Goal: Check status: Check status

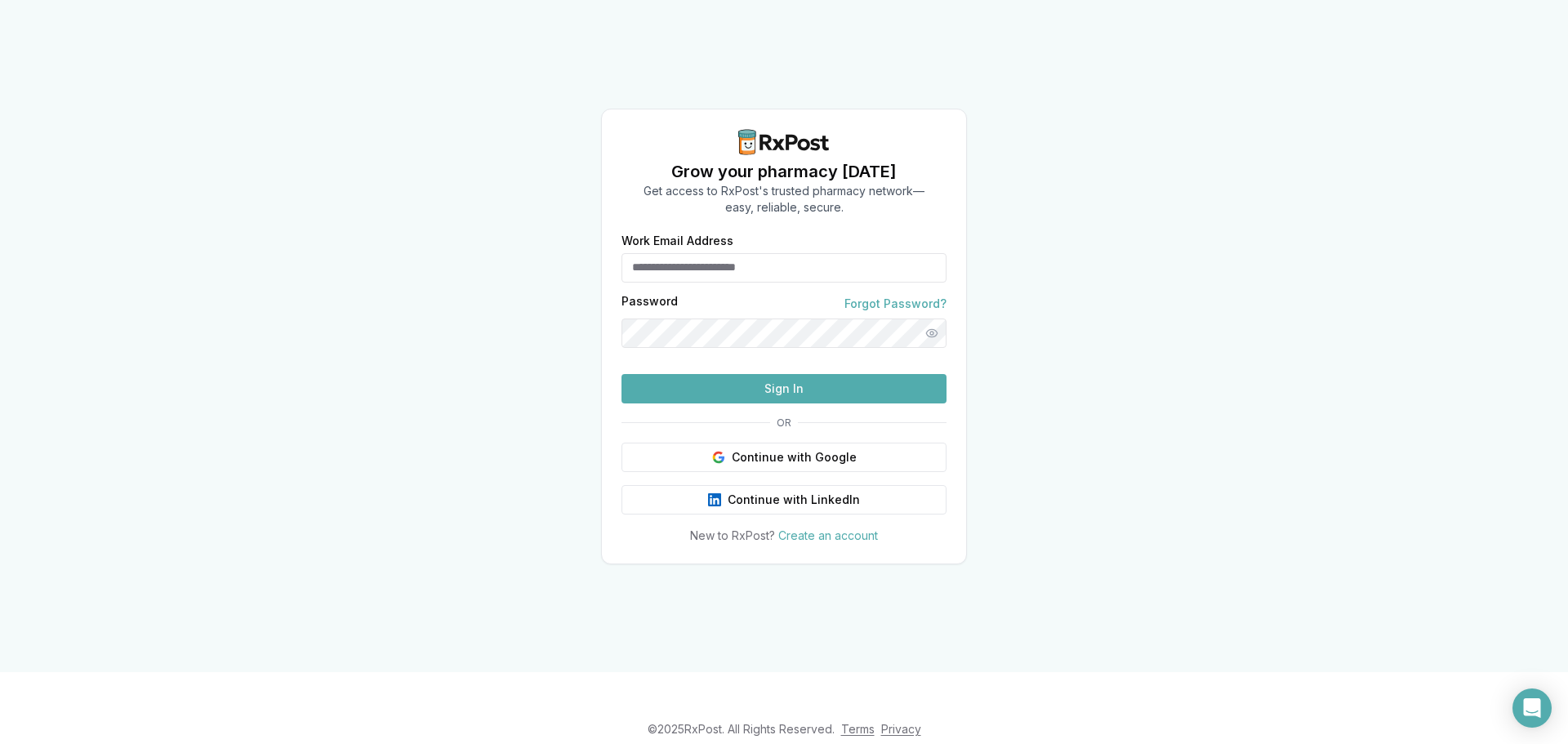
type input "**********"
click at [782, 404] on button "Sign In" at bounding box center [784, 389] width 325 height 30
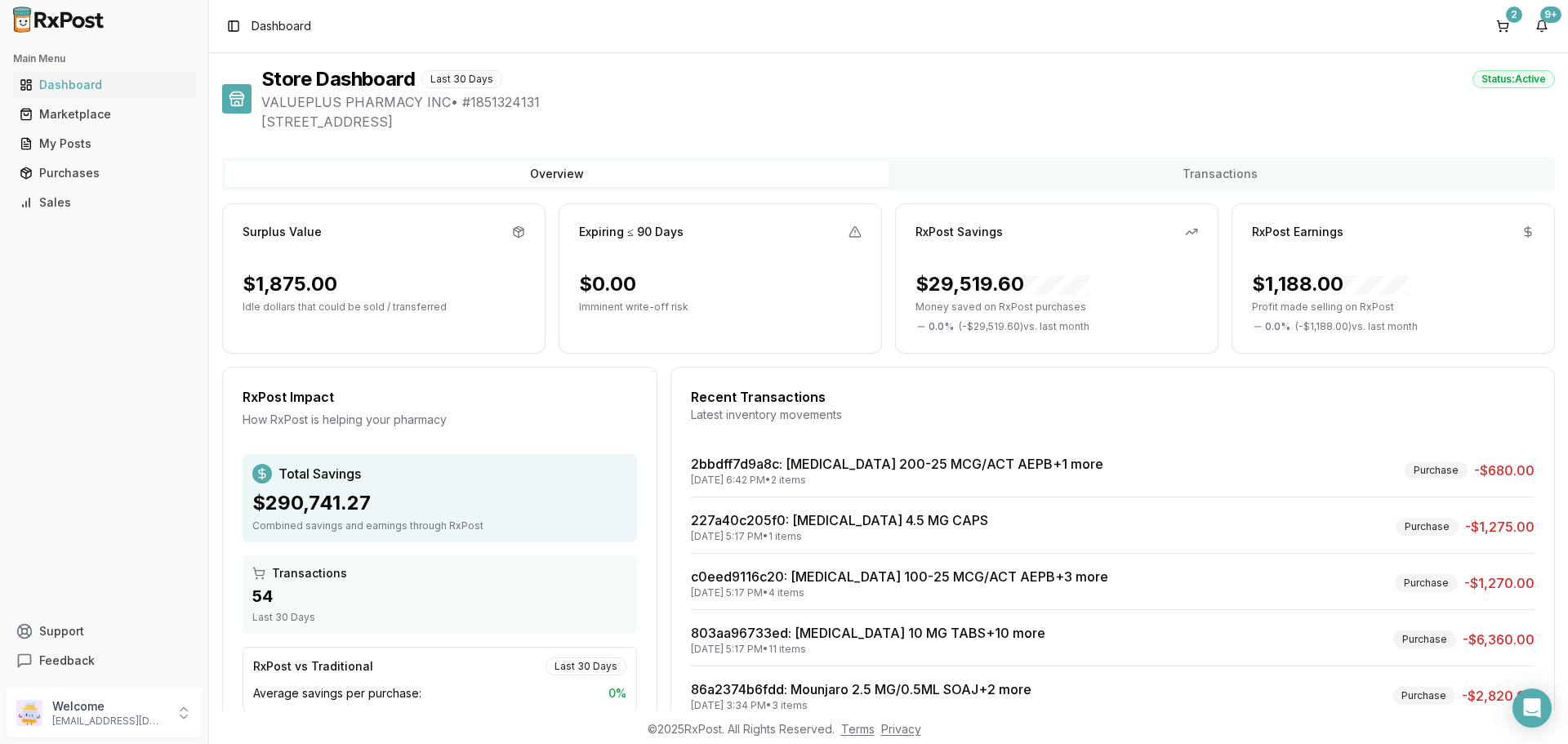
click at [65, 157] on ul "Dashboard Marketplace My Posts Purchases Sales" at bounding box center [104, 144] width 195 height 144
click at [51, 165] on div "Purchases" at bounding box center [104, 174] width 169 height 16
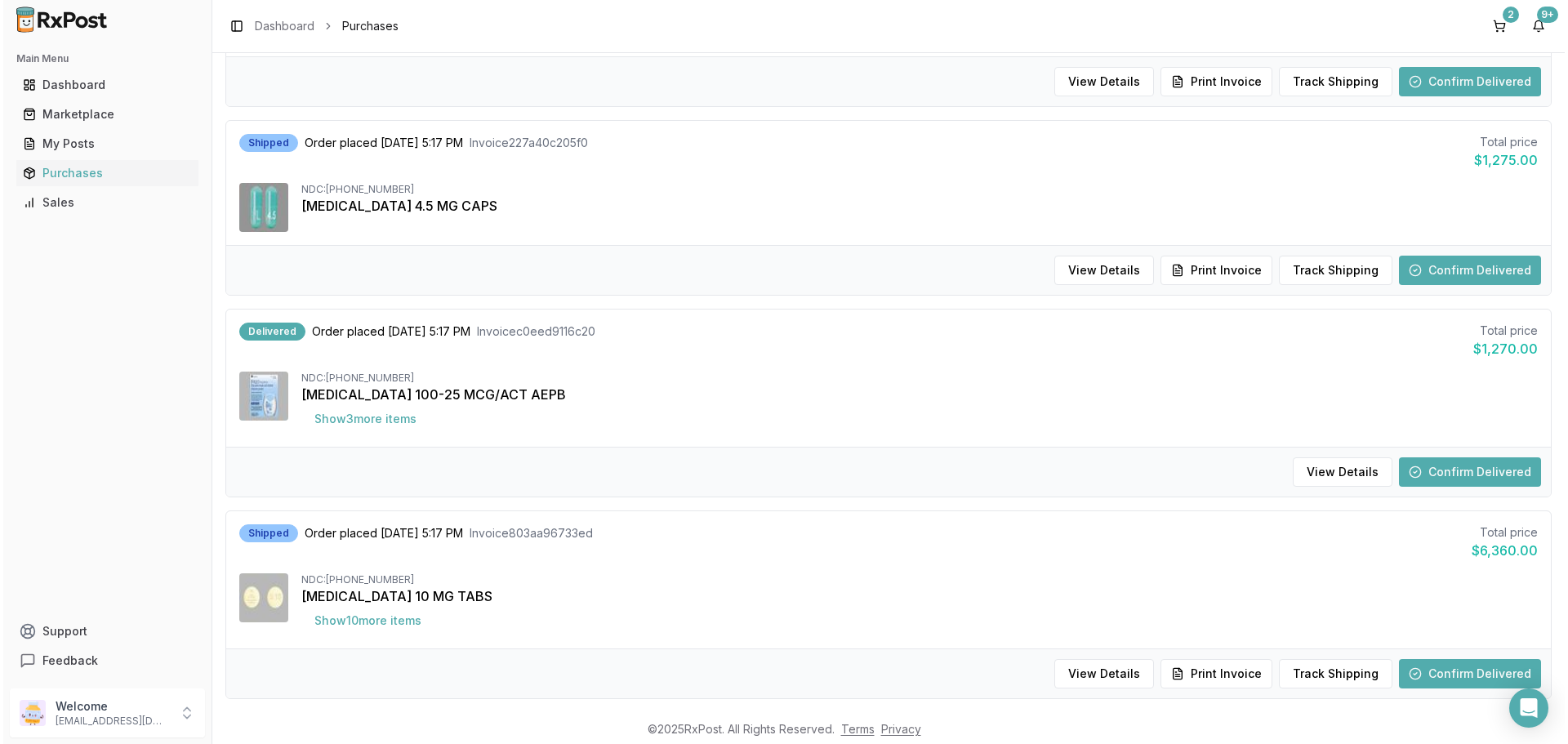
scroll to position [327, 0]
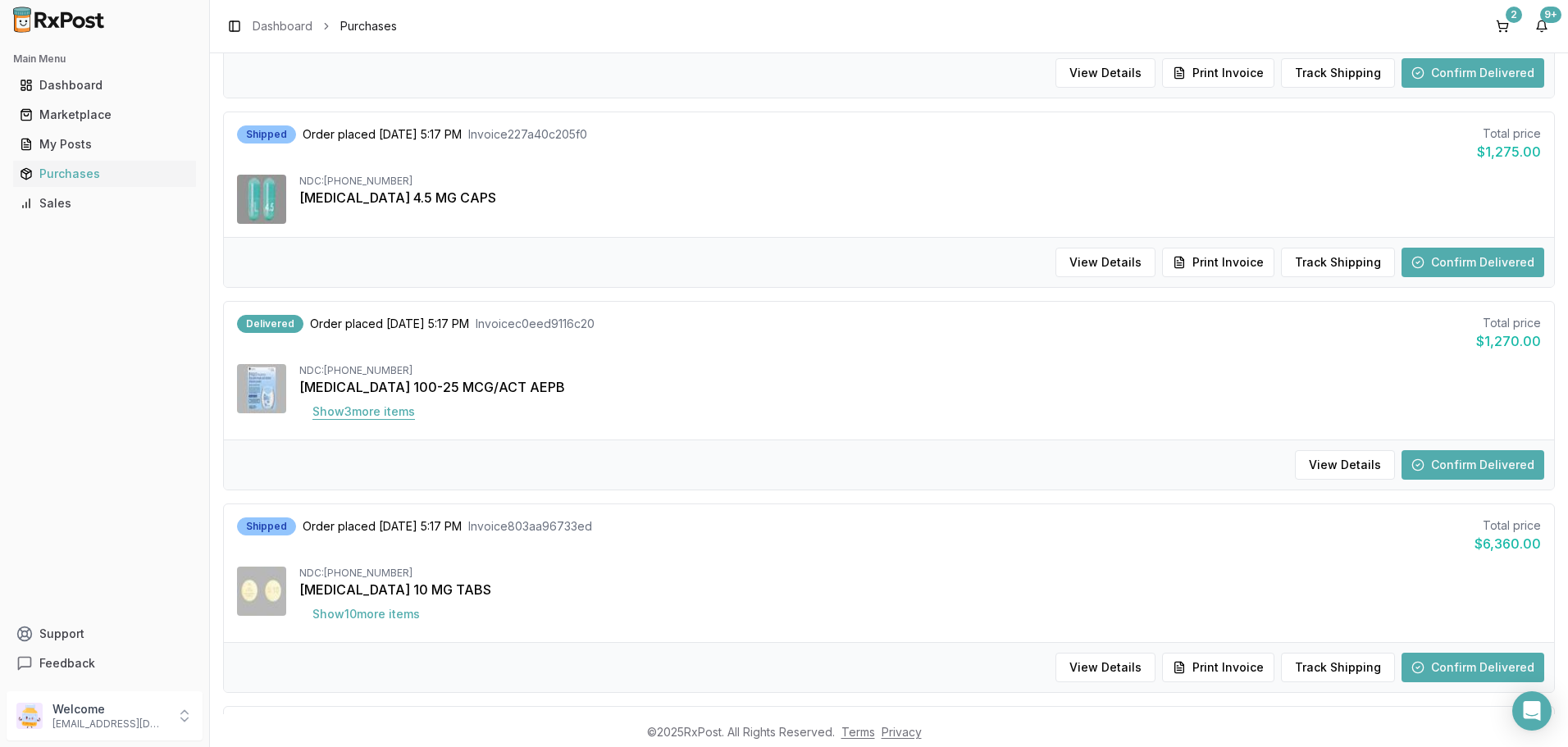
click at [363, 419] on button "Show 3 more item s" at bounding box center [364, 411] width 129 height 30
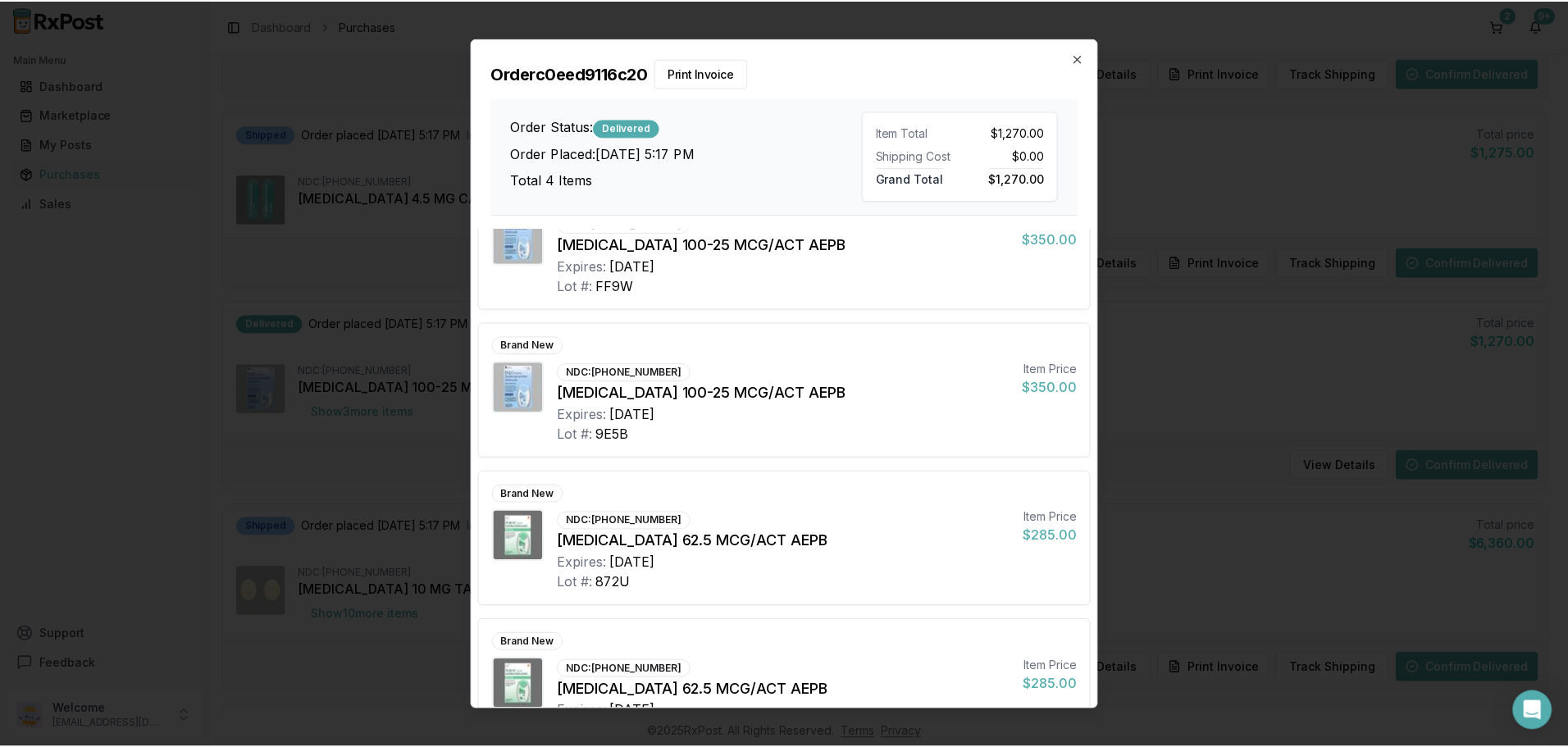
scroll to position [113, 0]
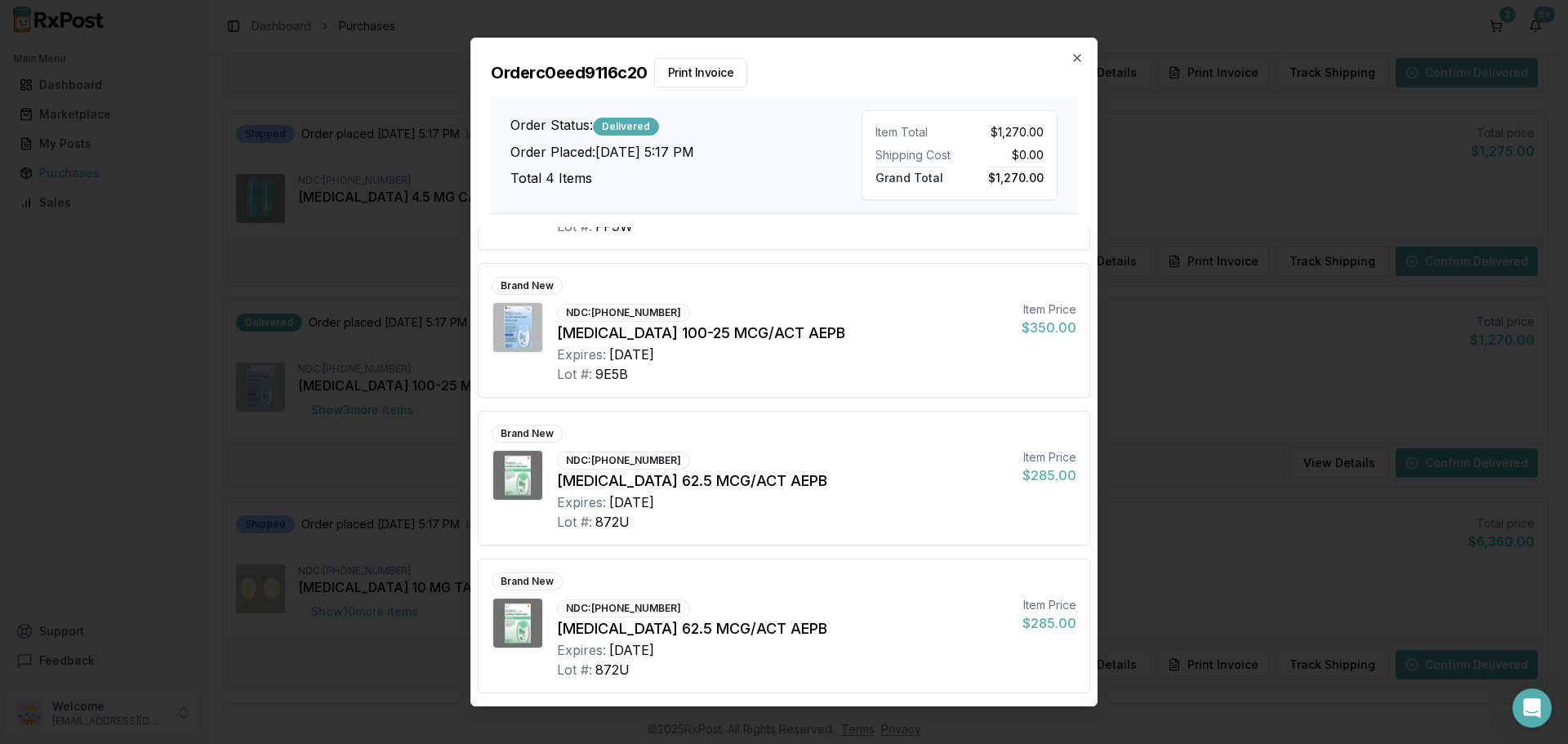
click at [1075, 64] on h2 "Order c0eed9116c20 Print Invoice" at bounding box center [784, 72] width 587 height 30
click at [1078, 60] on icon "button" at bounding box center [1077, 58] width 13 height 13
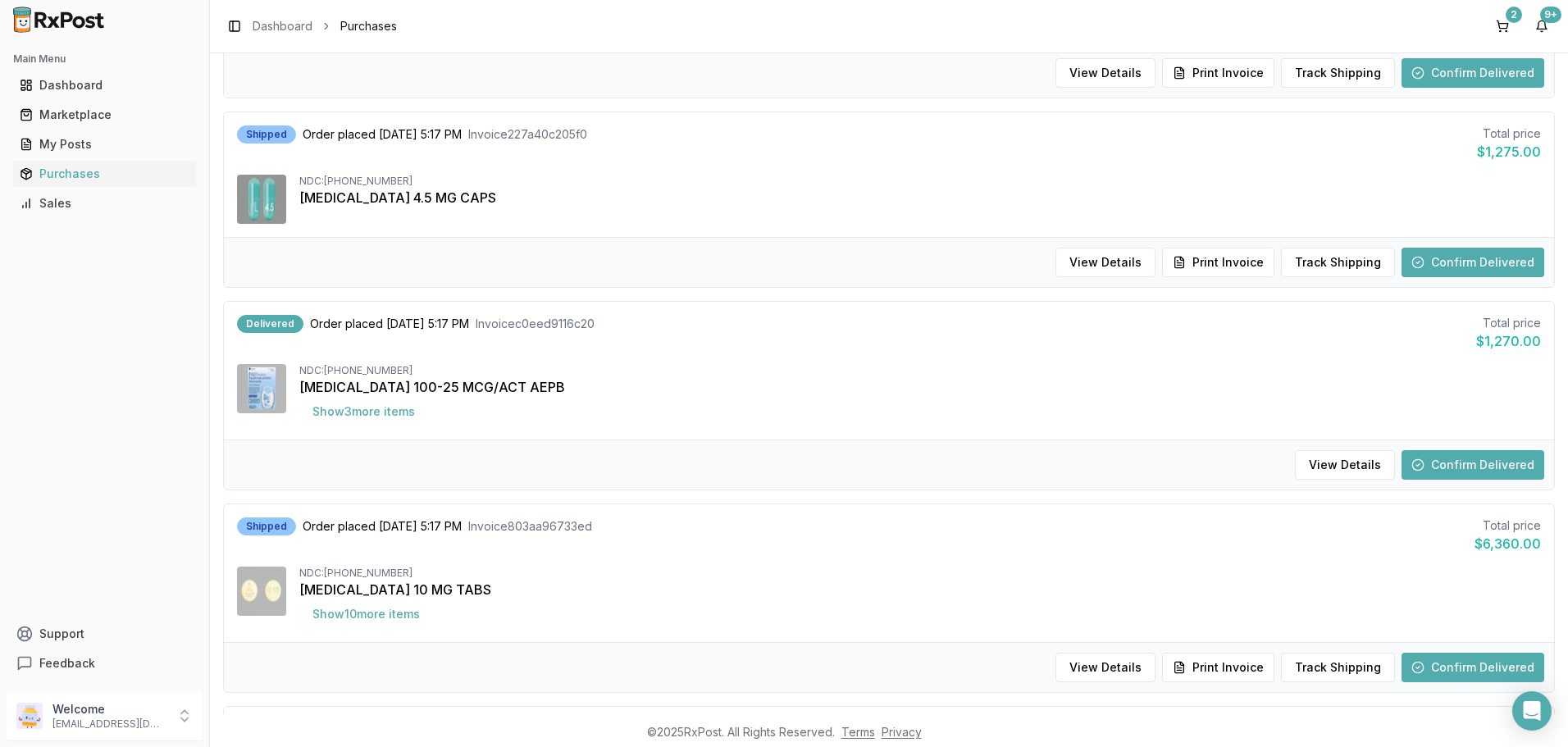
click at [1463, 461] on button "Confirm Delivered" at bounding box center [1473, 465] width 142 height 30
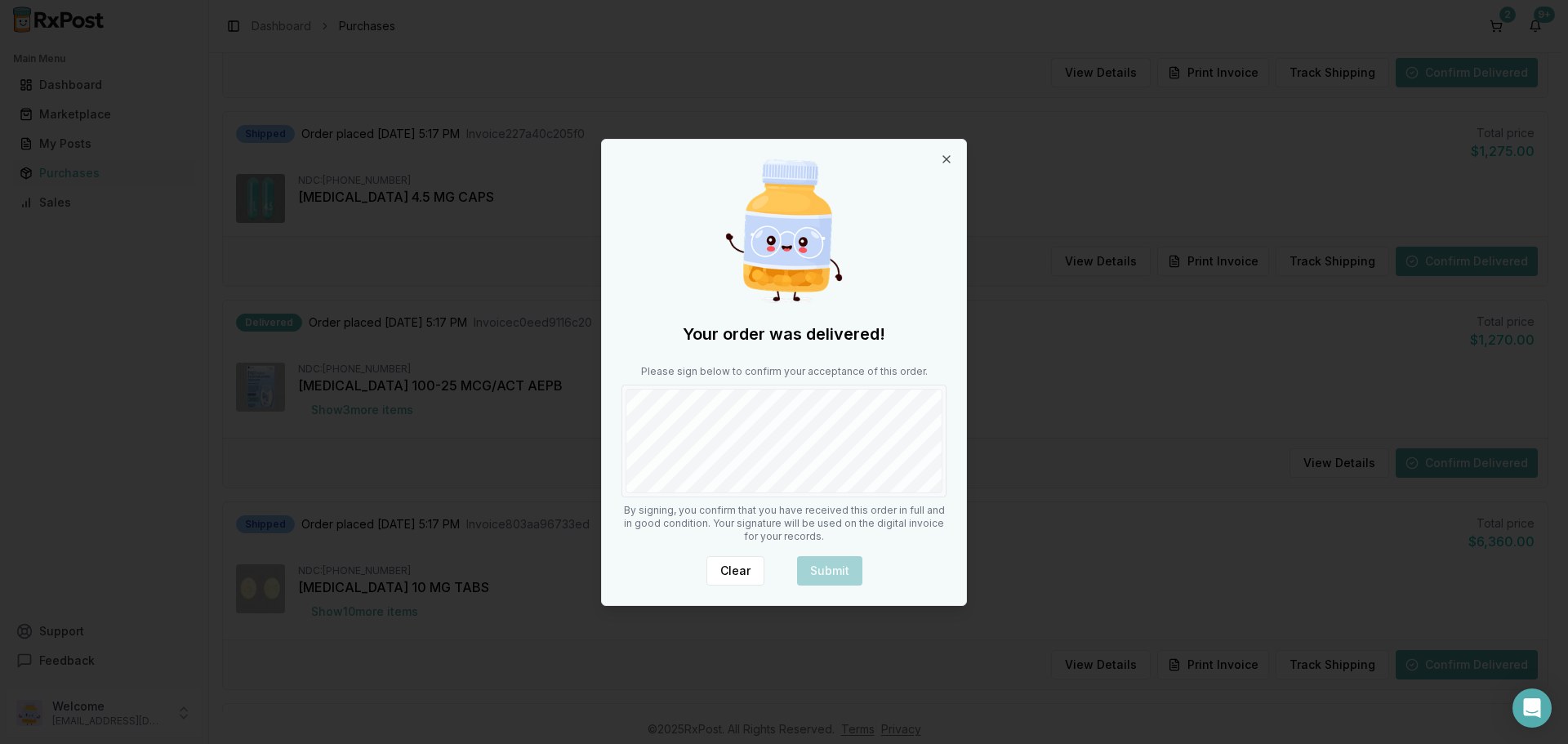
click at [688, 497] on div at bounding box center [784, 441] width 325 height 113
drag, startPoint x: 724, startPoint y: 558, endPoint x: 724, endPoint y: 538, distance: 20.0
click at [725, 558] on button "Clear" at bounding box center [736, 571] width 58 height 30
click at [851, 568] on button "Submit" at bounding box center [830, 571] width 65 height 30
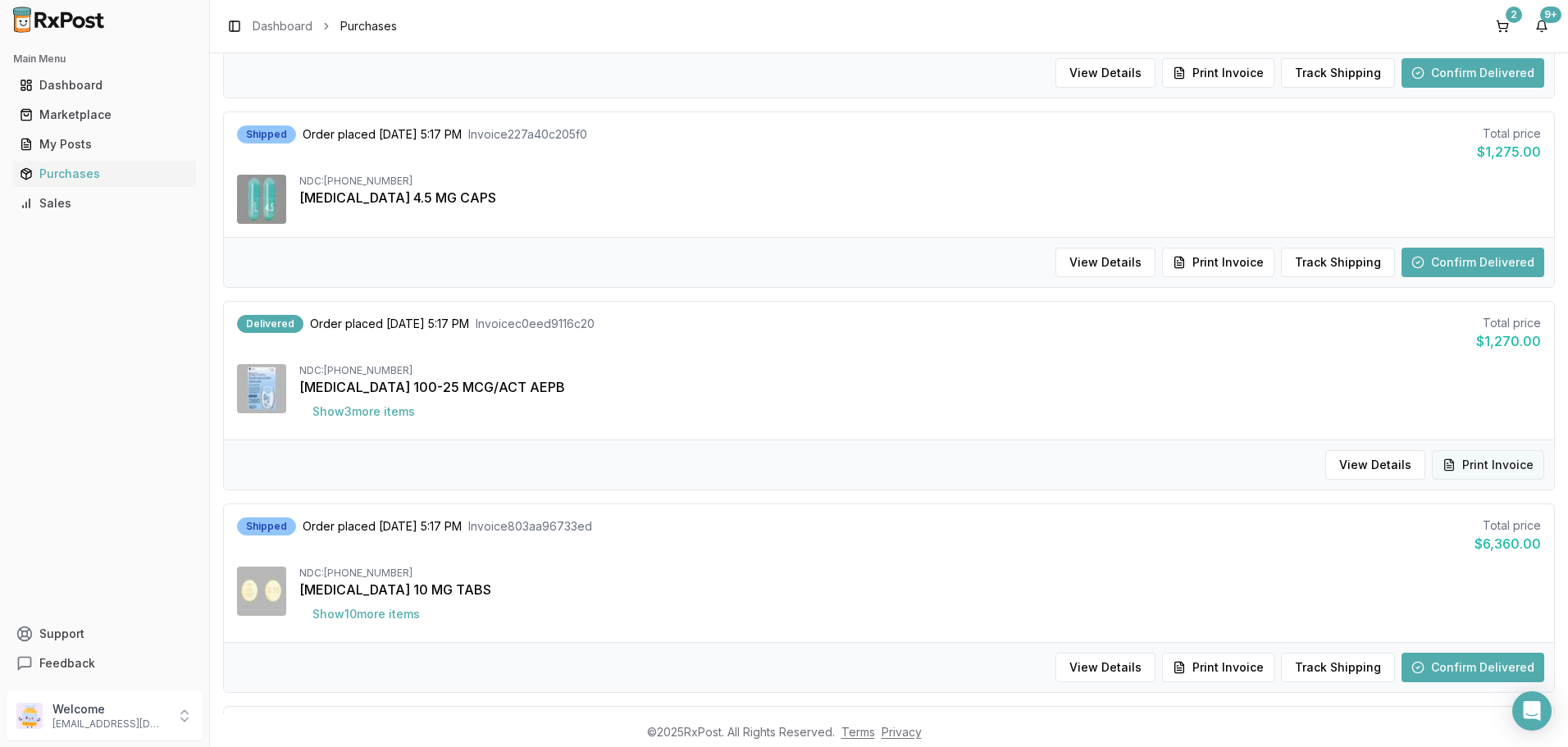
click at [1505, 476] on button "Print Invoice" at bounding box center [1488, 465] width 113 height 30
click at [1480, 270] on button "Confirm Delivered" at bounding box center [1473, 262] width 142 height 30
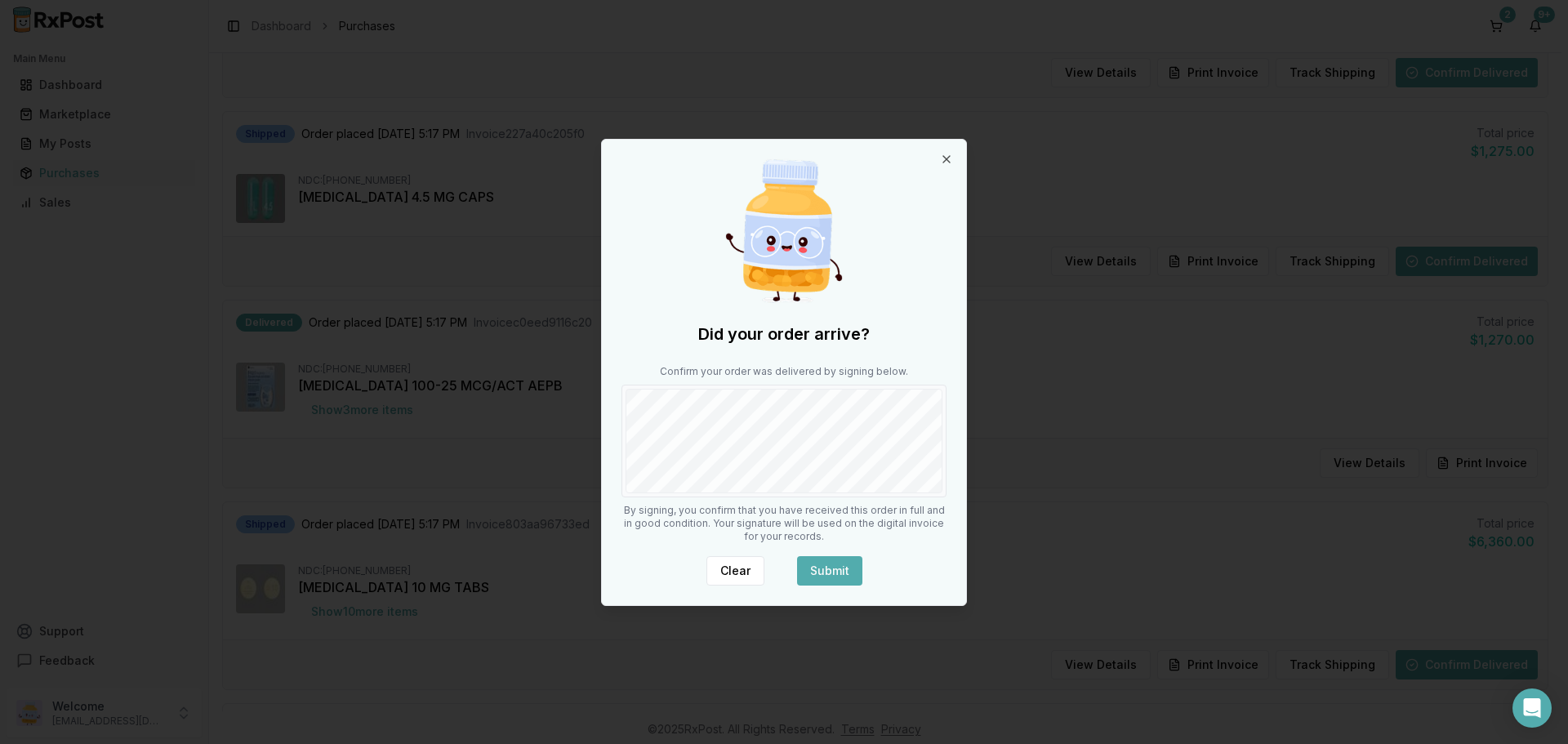
click at [712, 361] on div "Did your order arrive? Confirm your order was delivered by signing below. By si…" at bounding box center [784, 372] width 364 height 466
click at [821, 505] on div "Did your order arrive? Confirm your order was delivered by signing below. By si…" at bounding box center [784, 372] width 364 height 466
click at [820, 577] on button "Submit" at bounding box center [830, 571] width 65 height 30
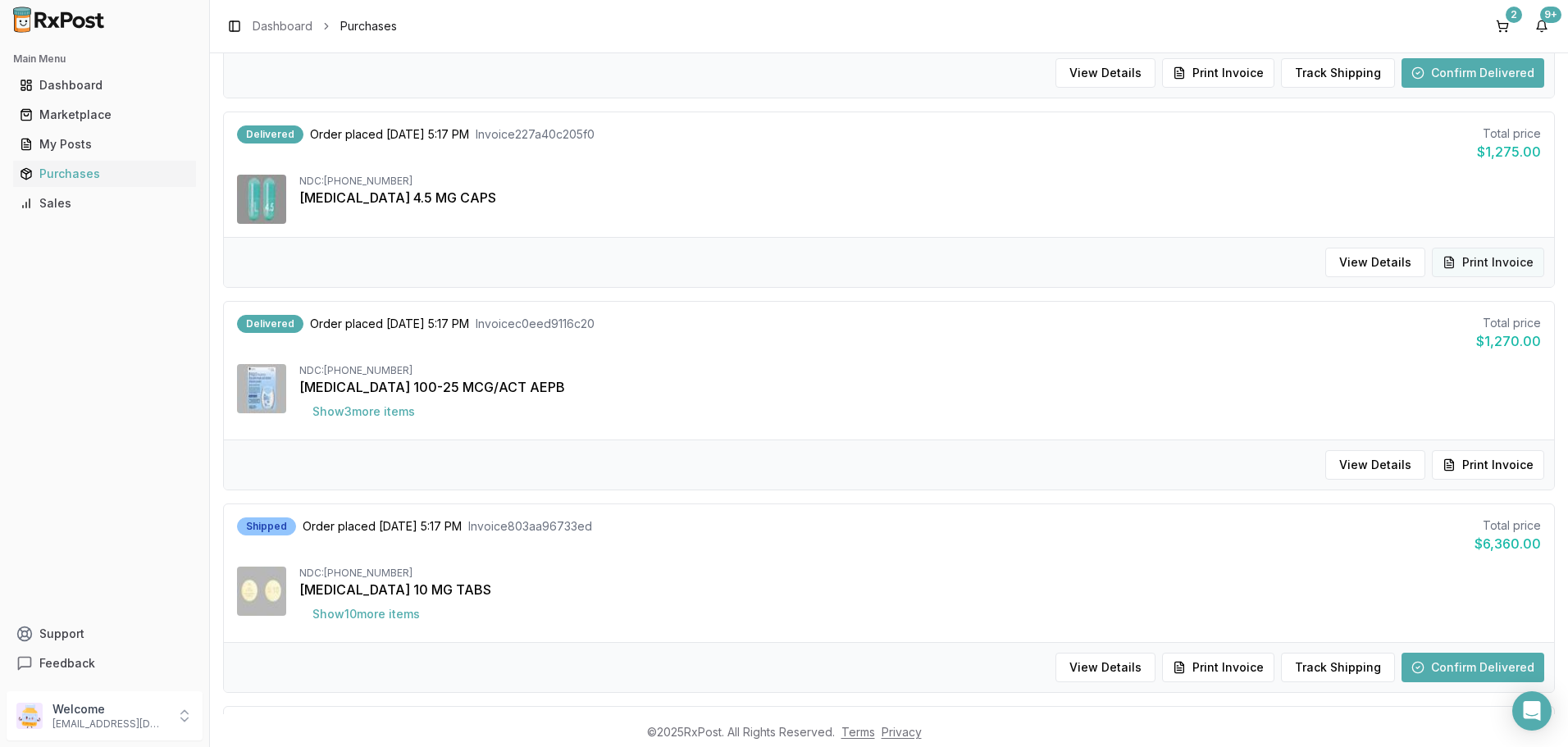
click at [1489, 269] on button "Print Invoice" at bounding box center [1488, 262] width 113 height 30
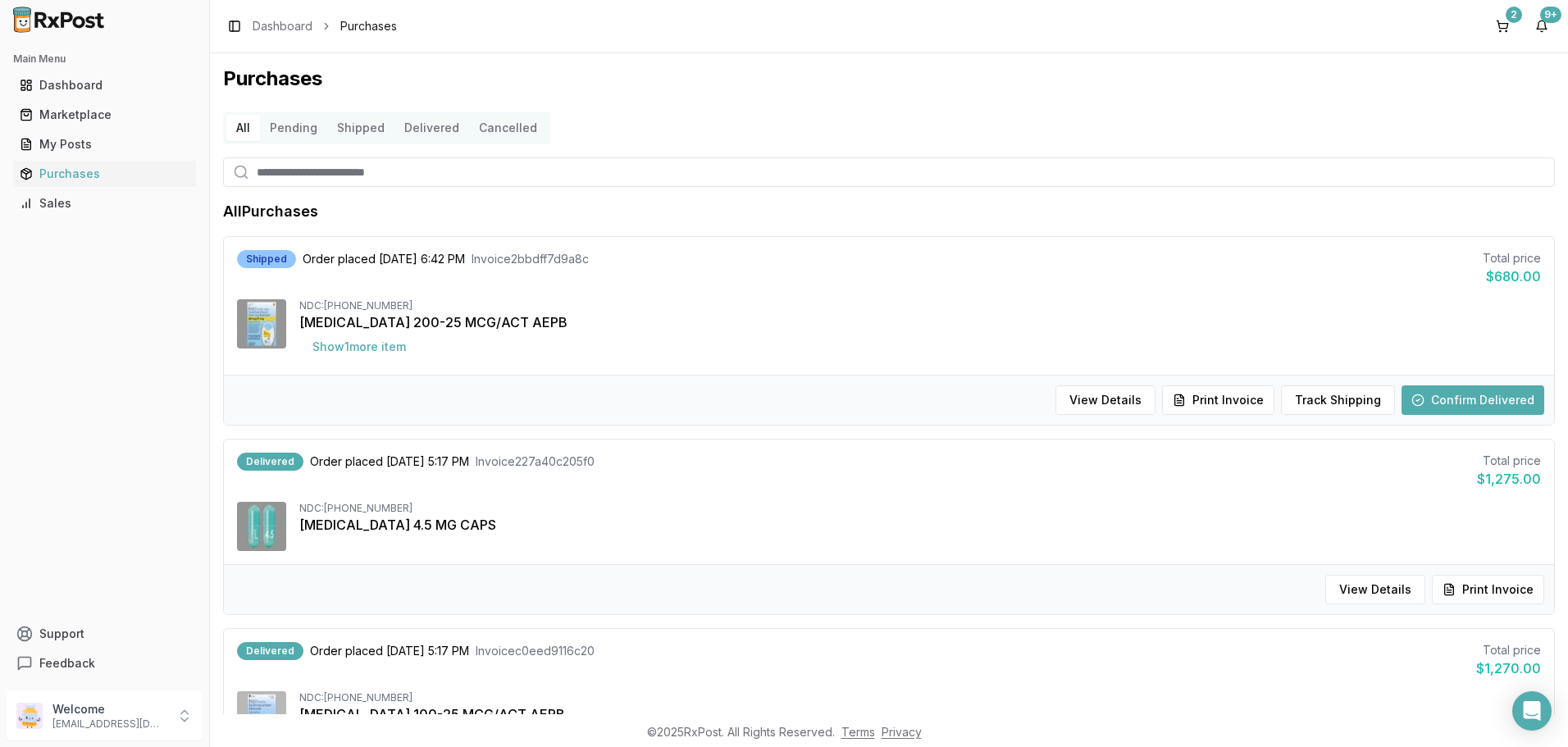
scroll to position [0, 0]
click at [361, 349] on button "Show 1 more item" at bounding box center [359, 348] width 120 height 30
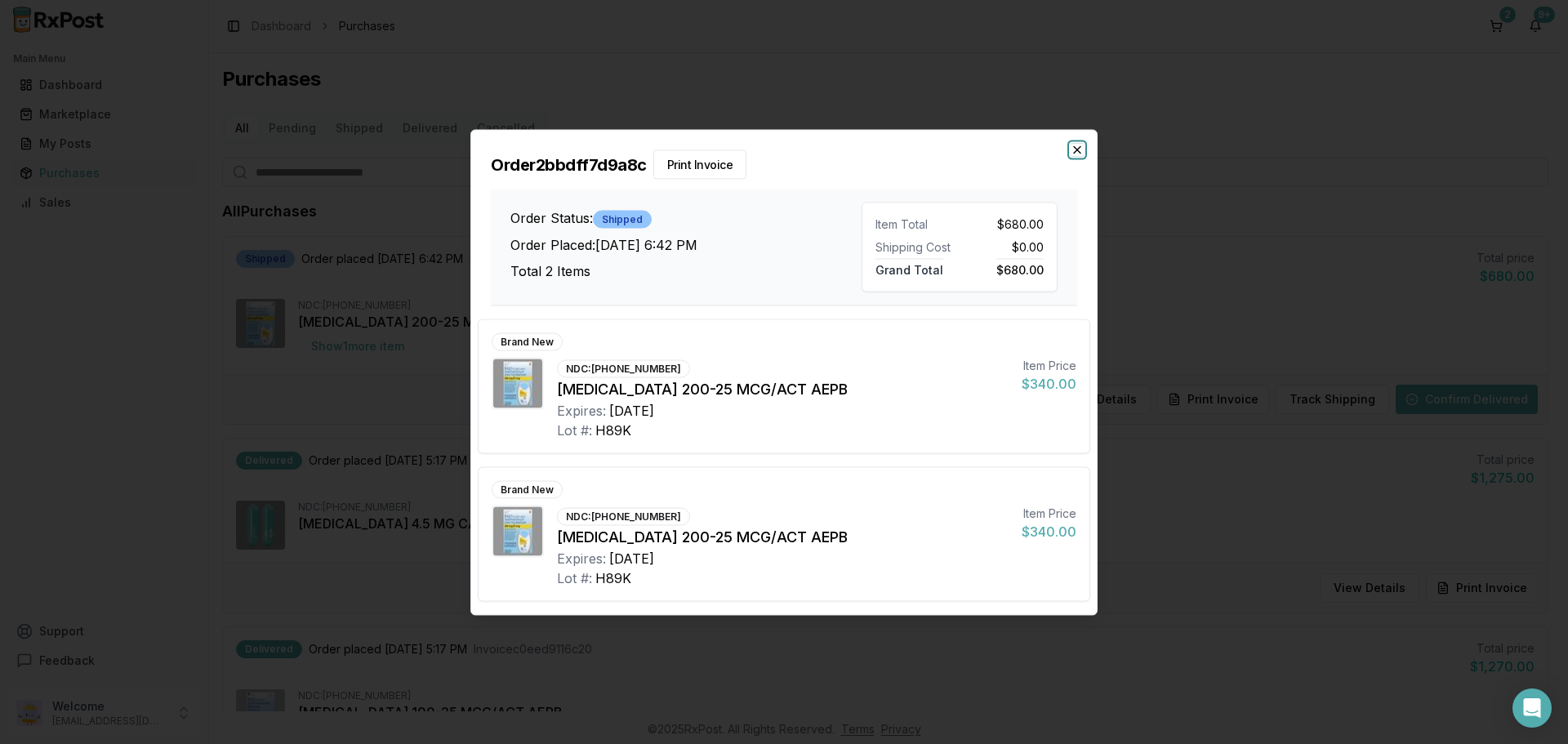
click at [1079, 146] on icon "button" at bounding box center [1077, 149] width 13 height 13
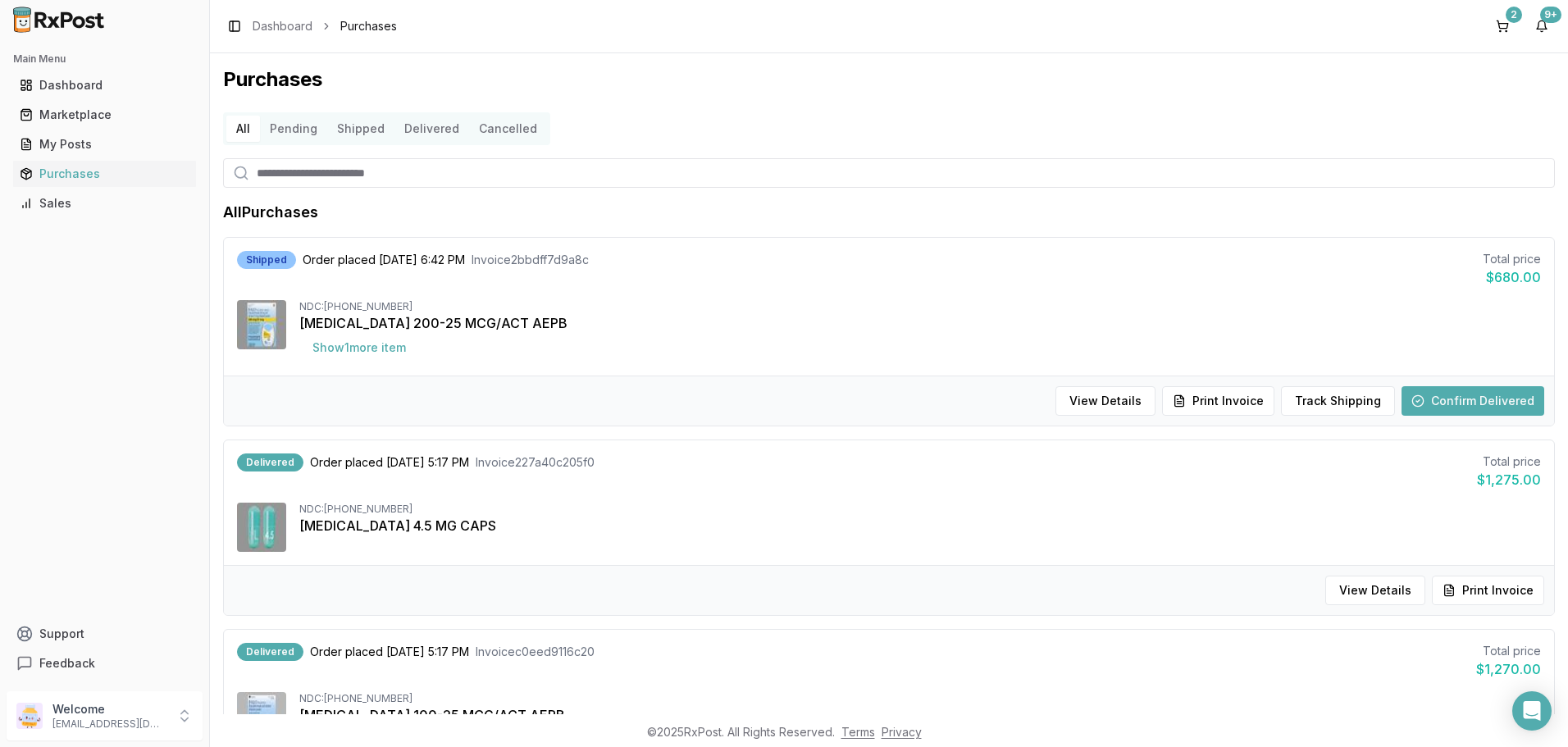
click at [1488, 388] on button "Confirm Delivered" at bounding box center [1473, 401] width 142 height 30
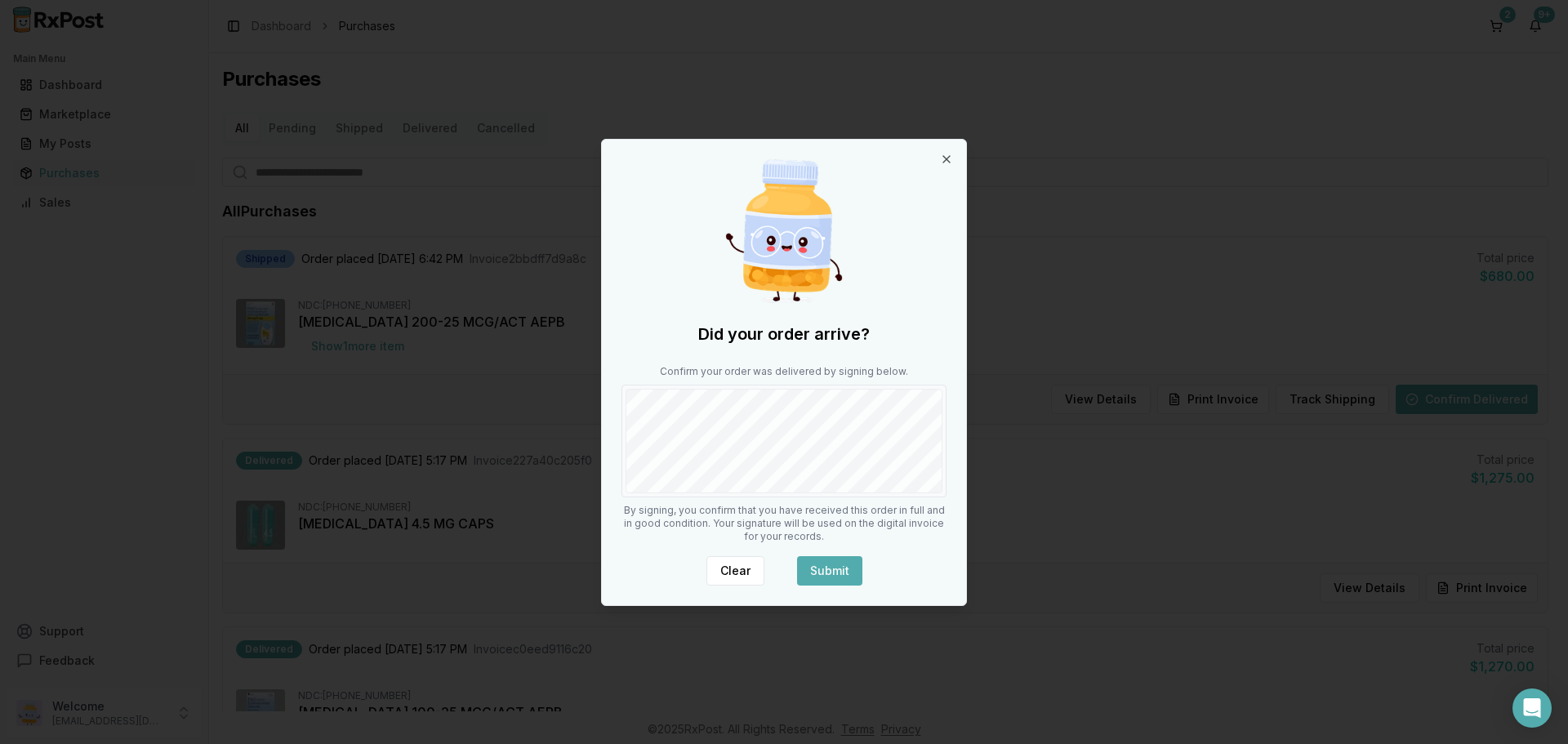
click at [829, 570] on button "Submit" at bounding box center [830, 571] width 65 height 30
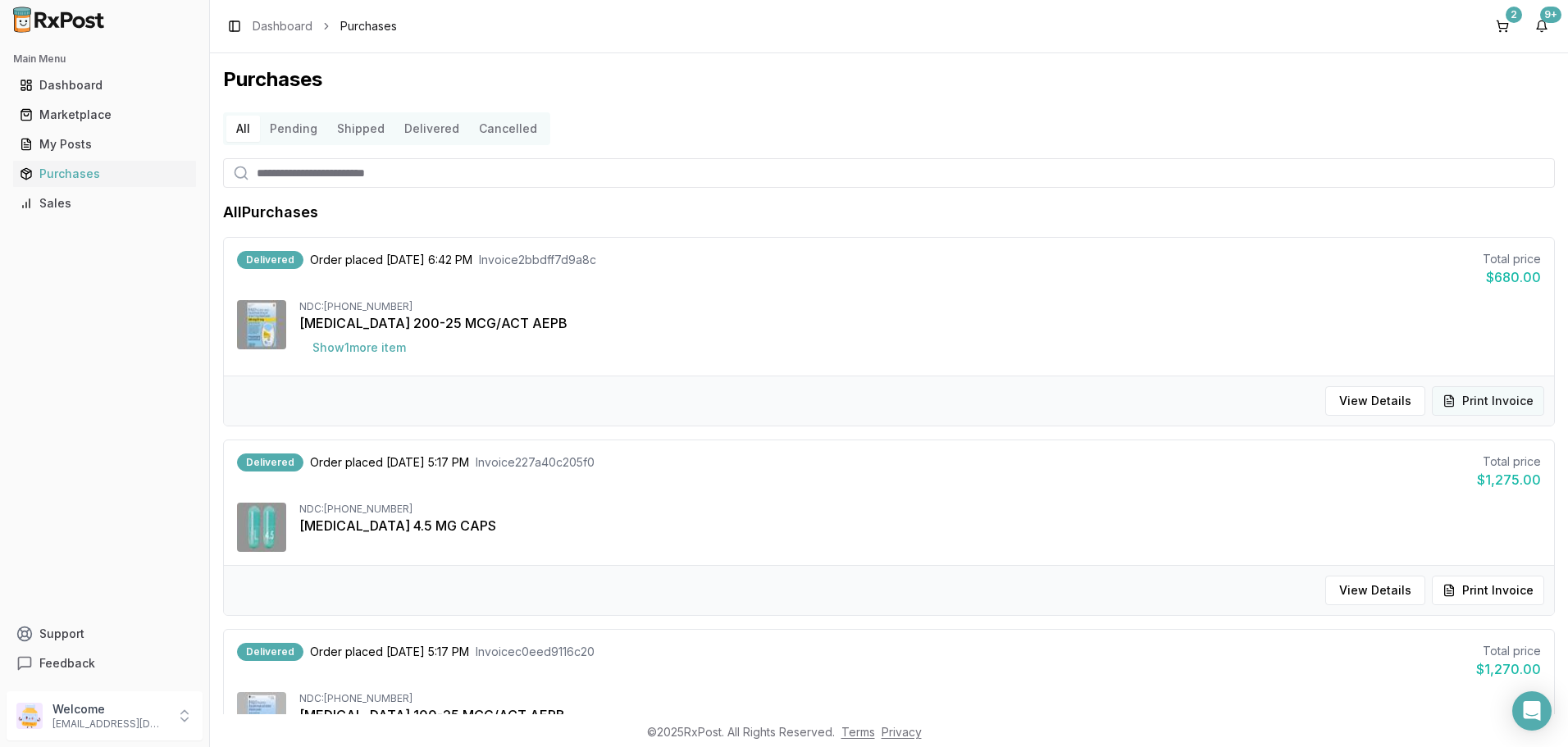
click at [1446, 398] on button "Print Invoice" at bounding box center [1488, 401] width 113 height 30
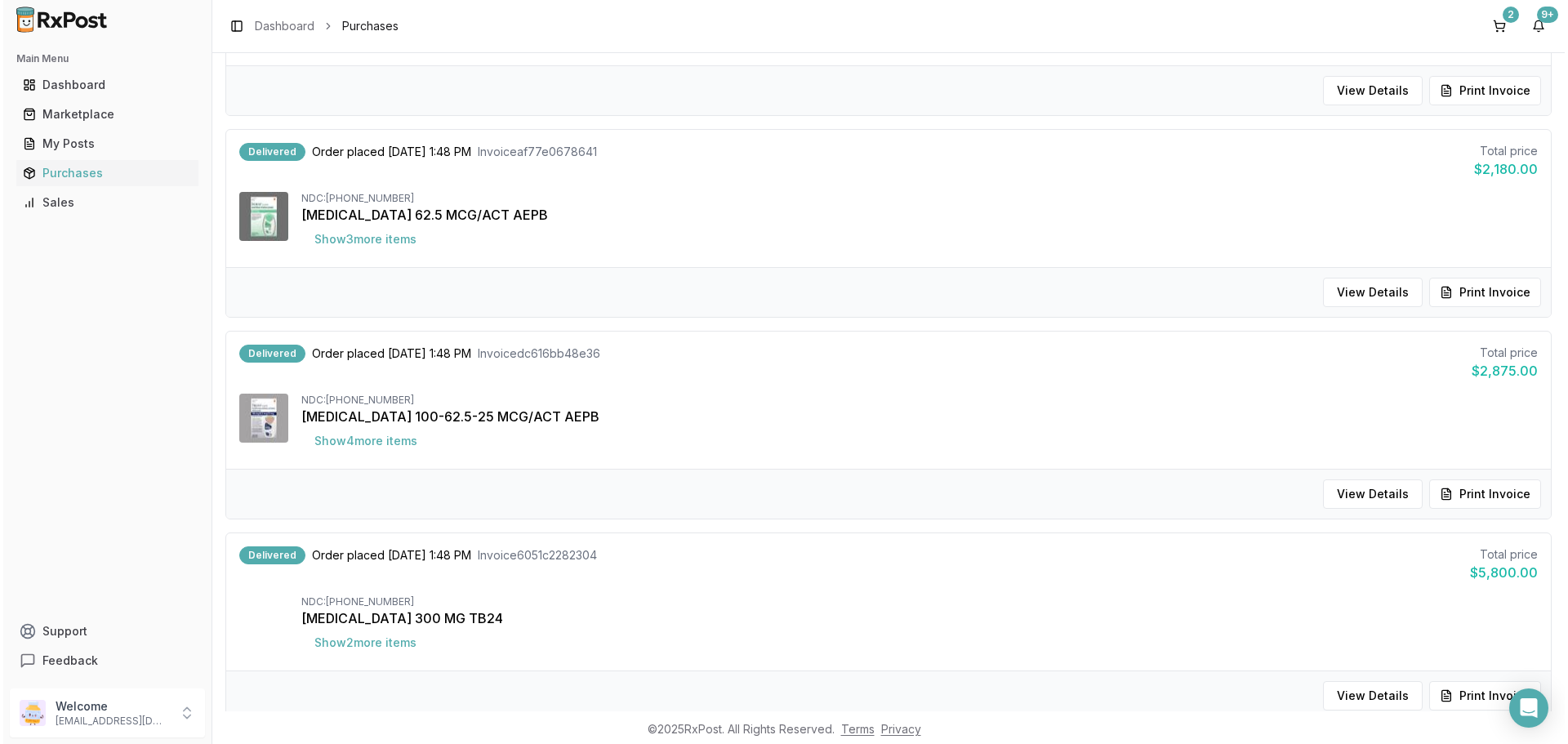
scroll to position [1307, 0]
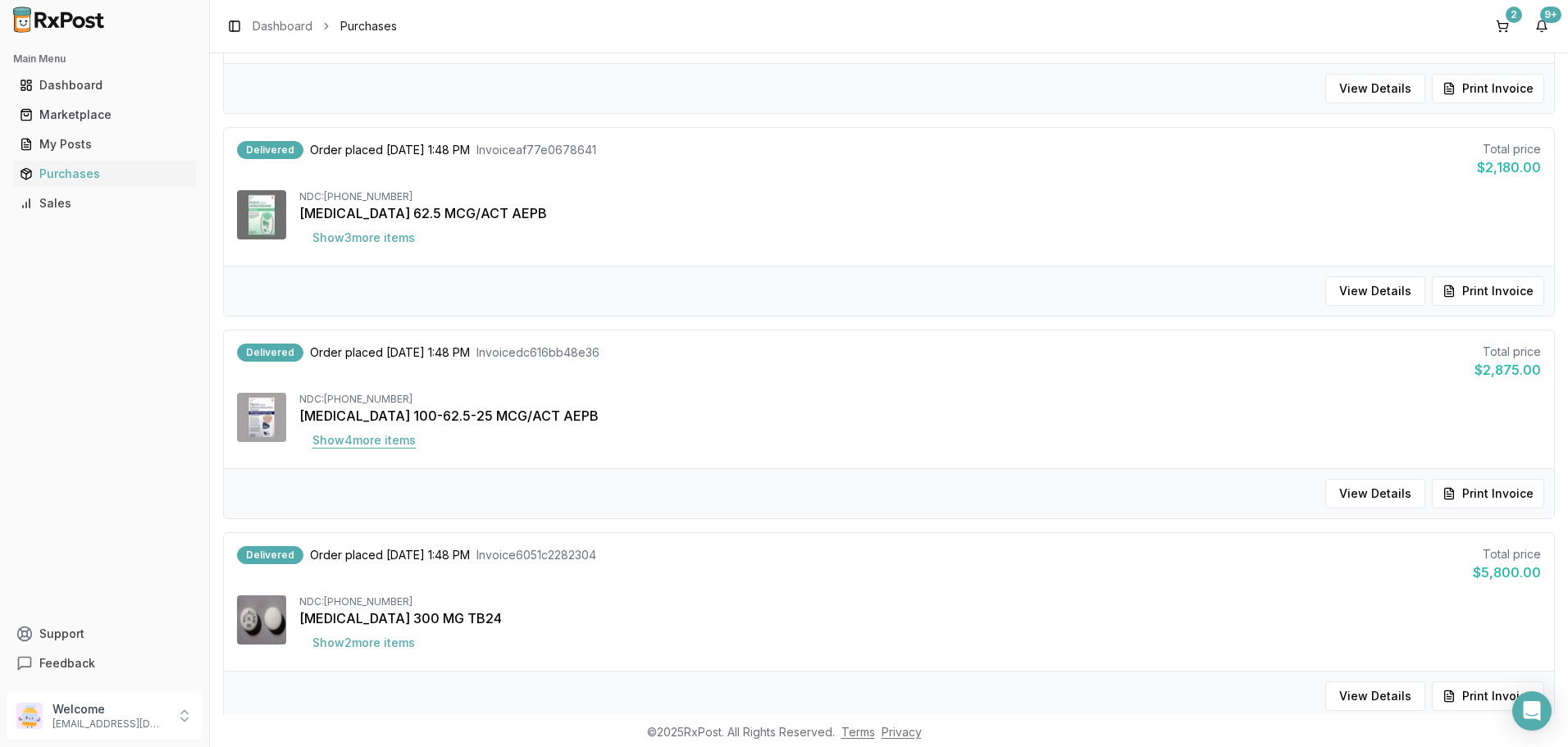
click at [398, 445] on button "Show 4 more item s" at bounding box center [364, 440] width 130 height 30
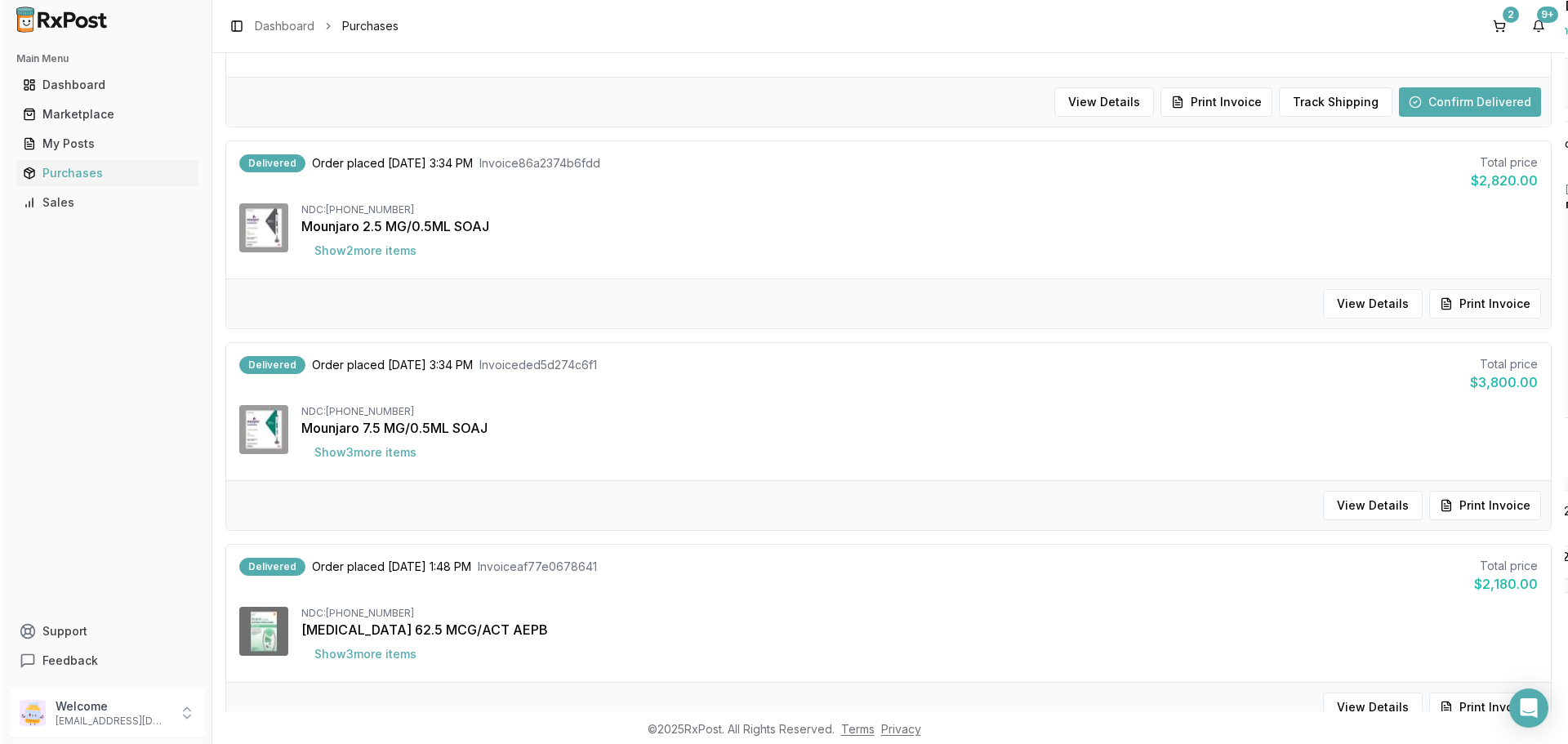
scroll to position [850, 0]
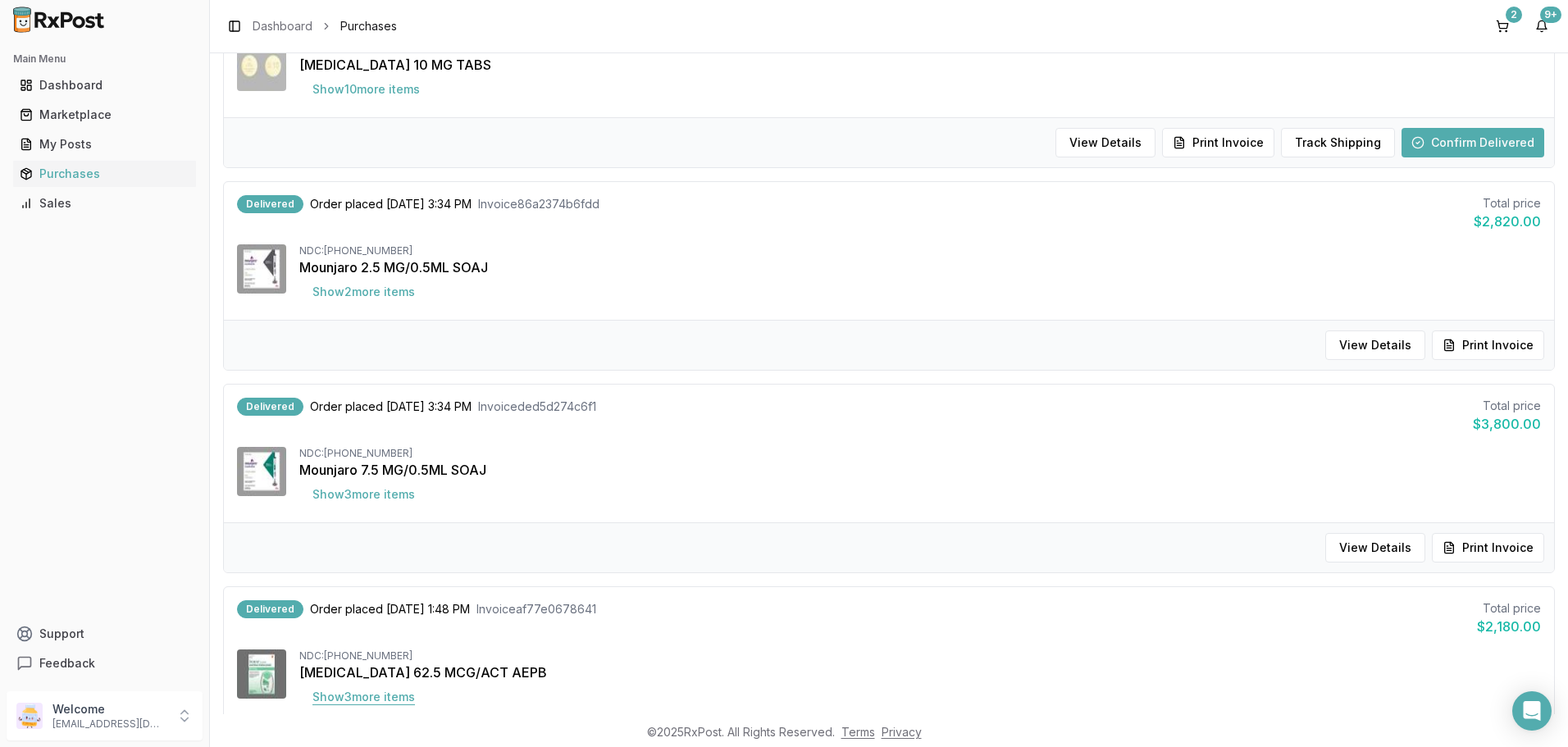
click at [419, 703] on button "Show 3 more item s" at bounding box center [364, 697] width 129 height 30
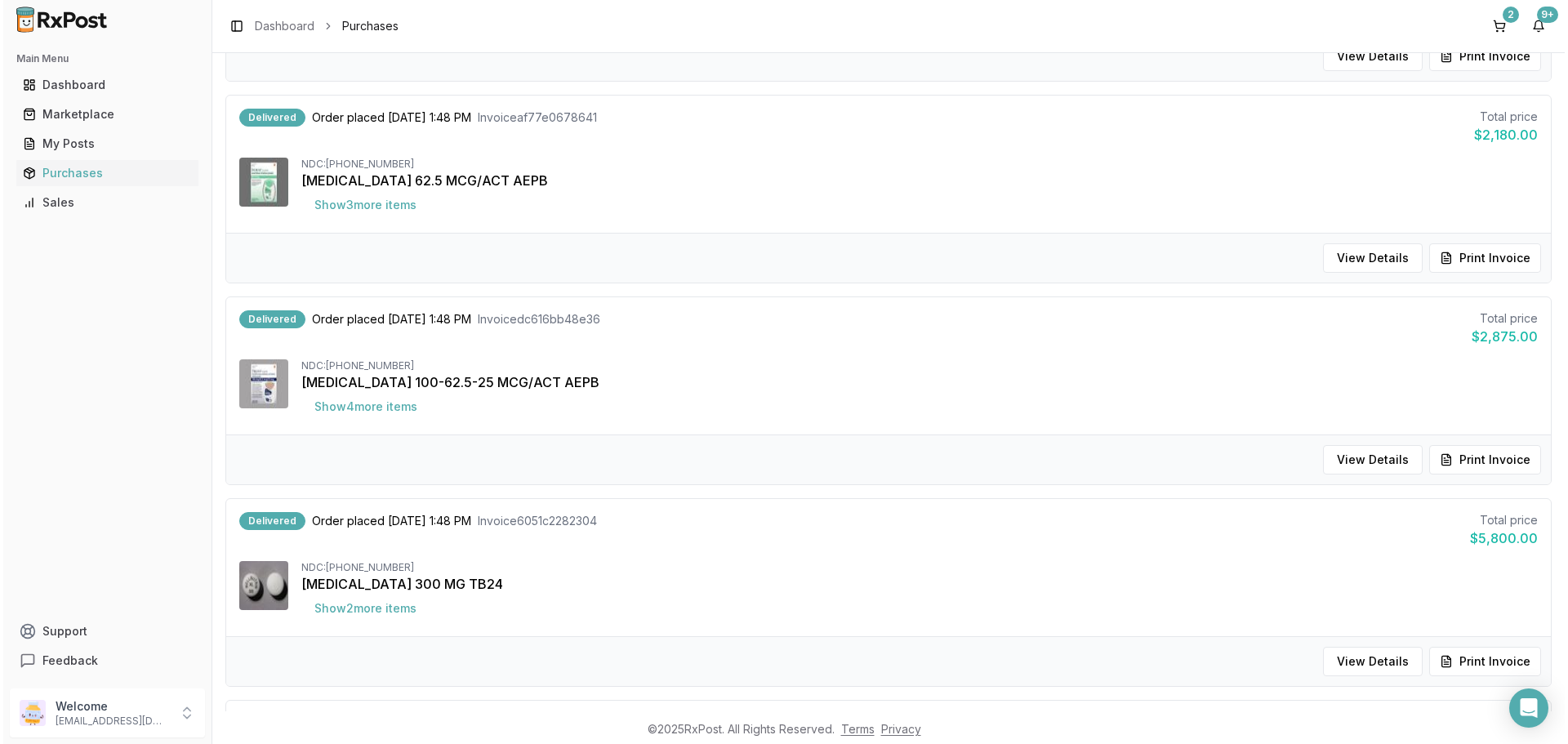
scroll to position [1340, 0]
click at [371, 401] on button "Show 4 more item s" at bounding box center [362, 406] width 129 height 30
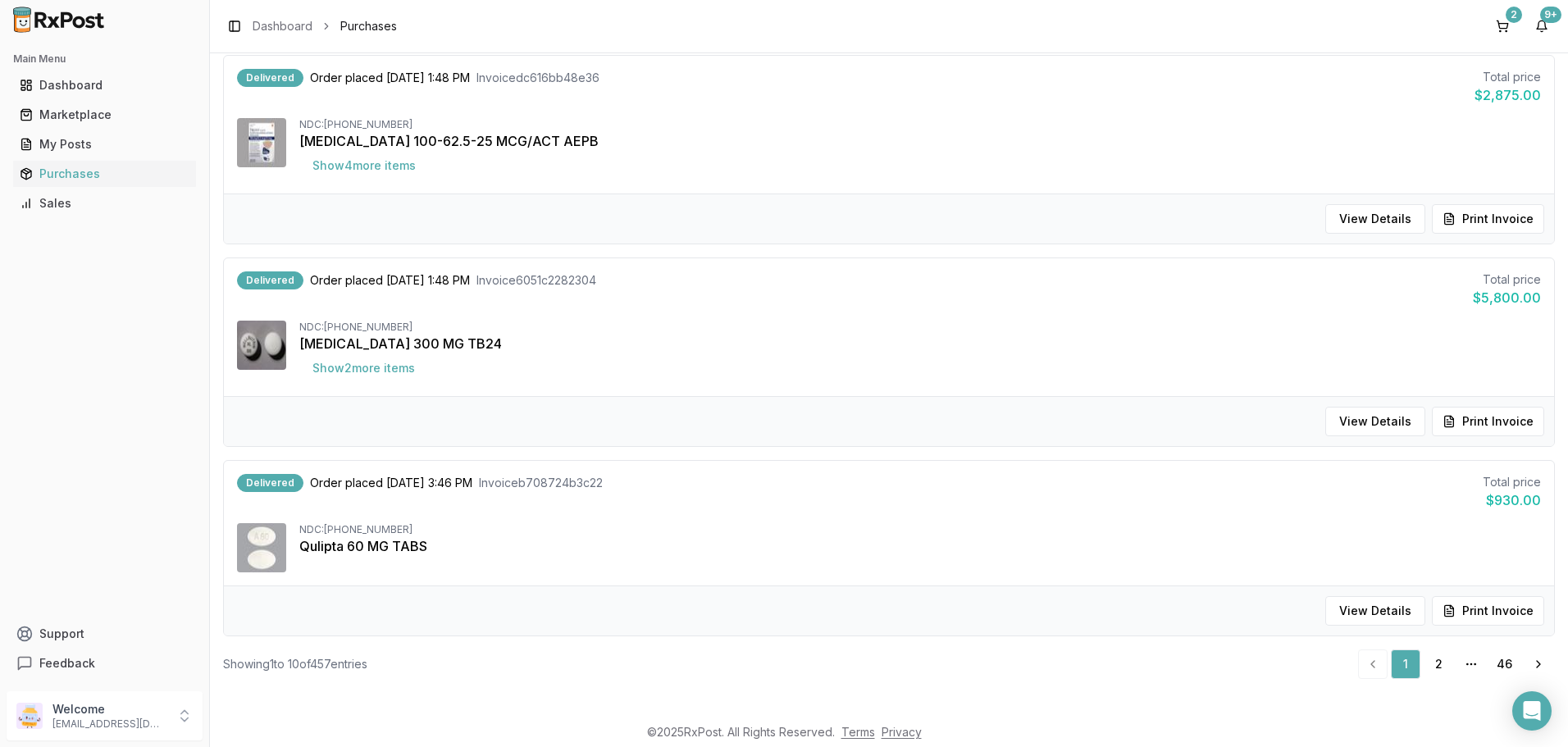
scroll to position [1591, 0]
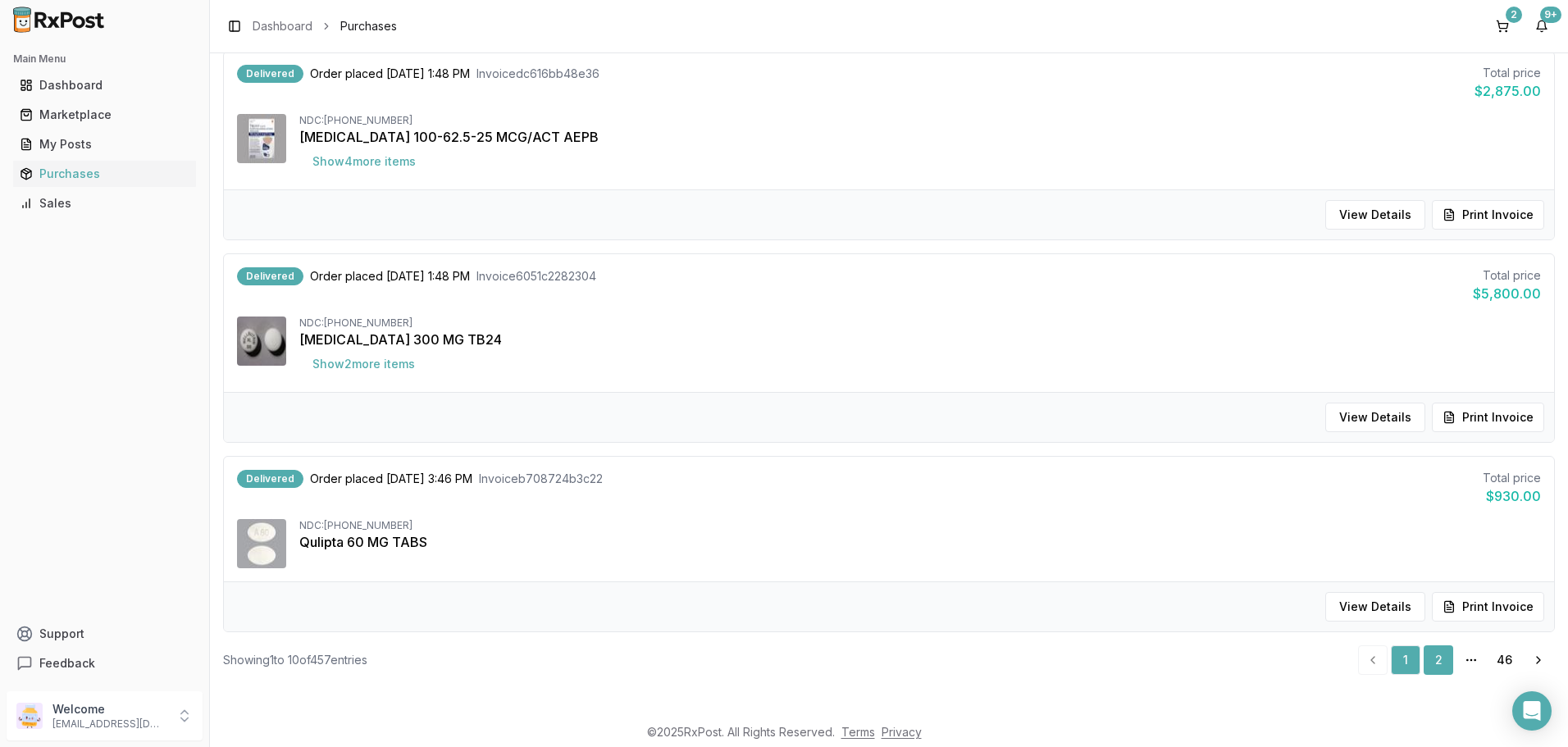
click at [1424, 662] on link "2" at bounding box center [1438, 660] width 30 height 30
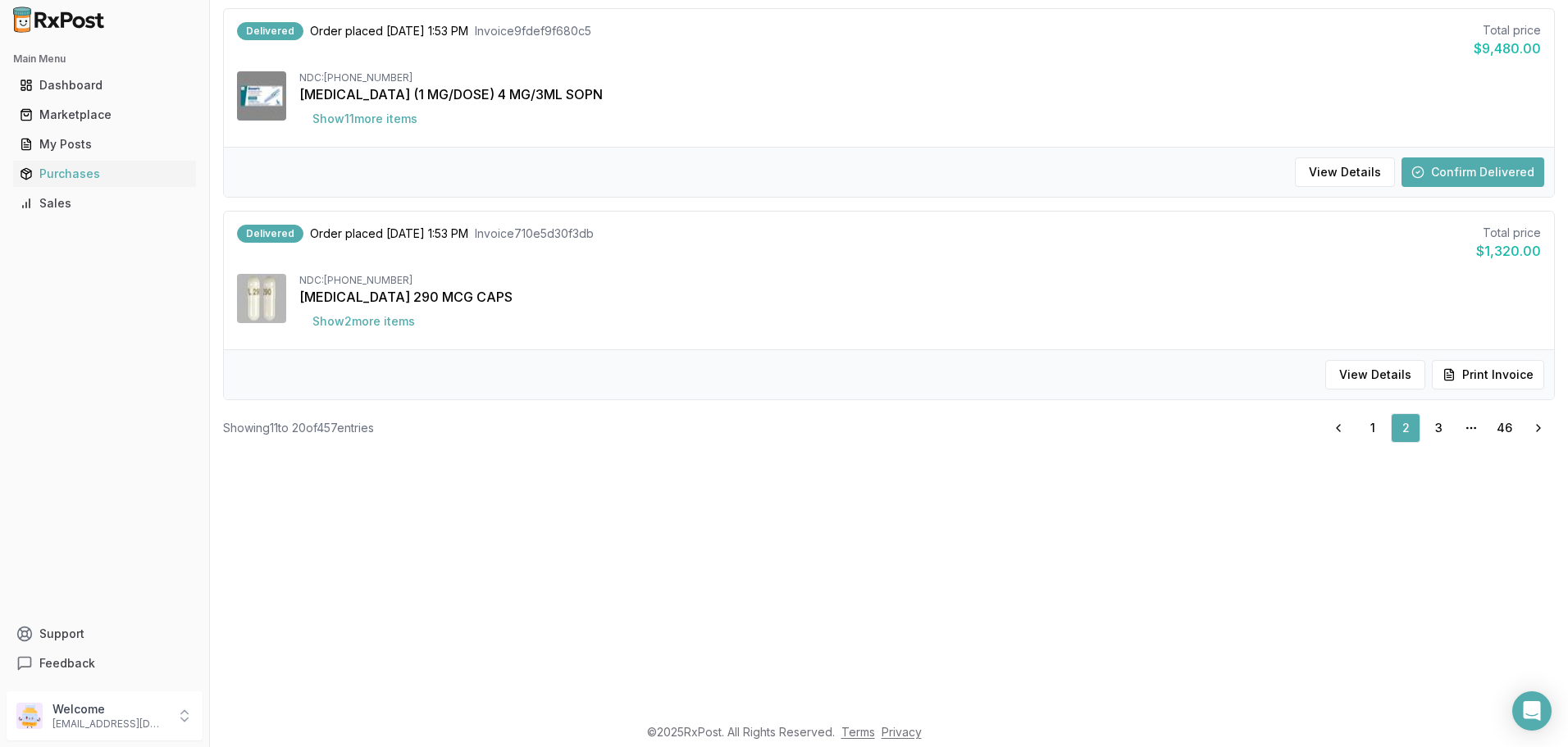
scroll to position [300, 0]
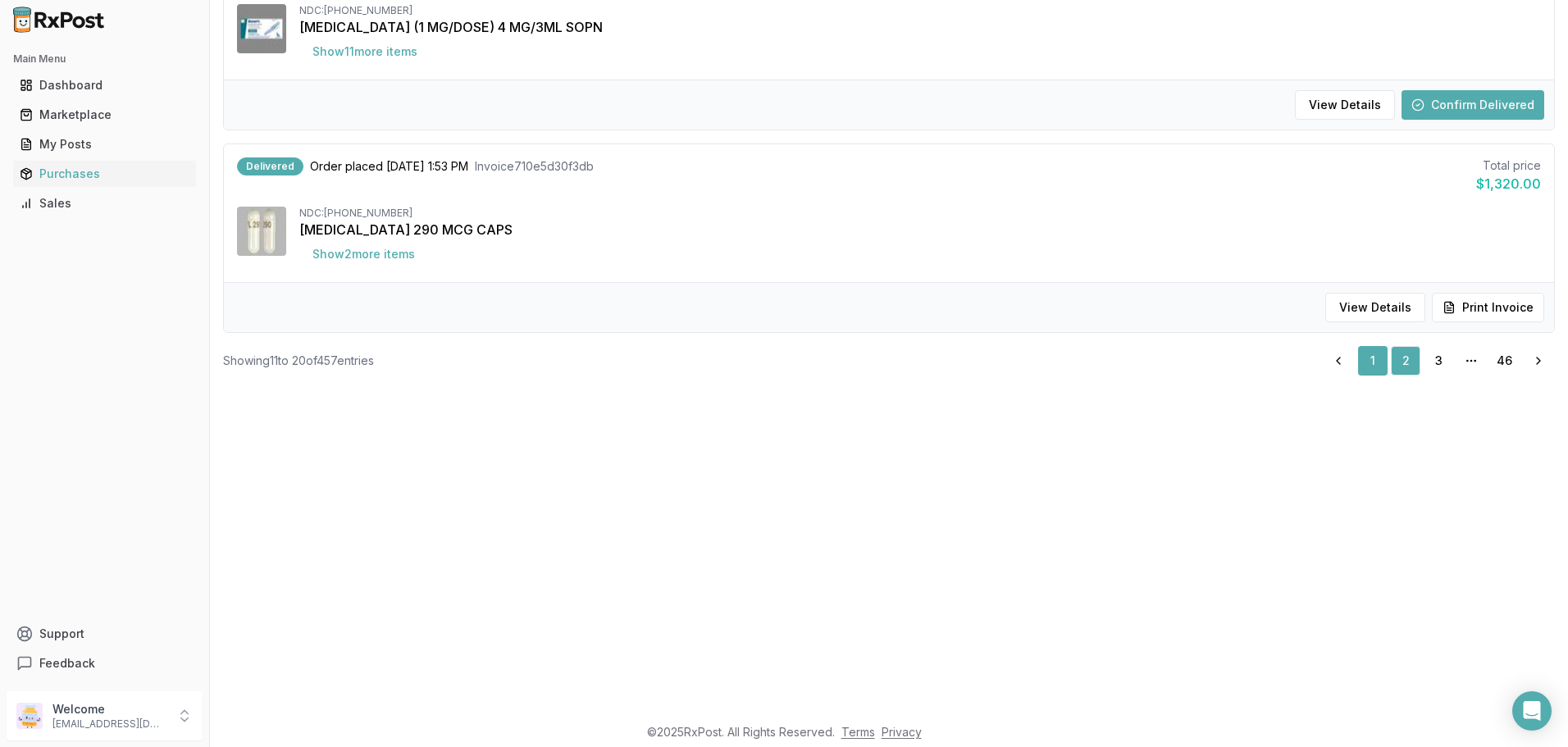
click at [1367, 365] on link "1" at bounding box center [1373, 360] width 30 height 30
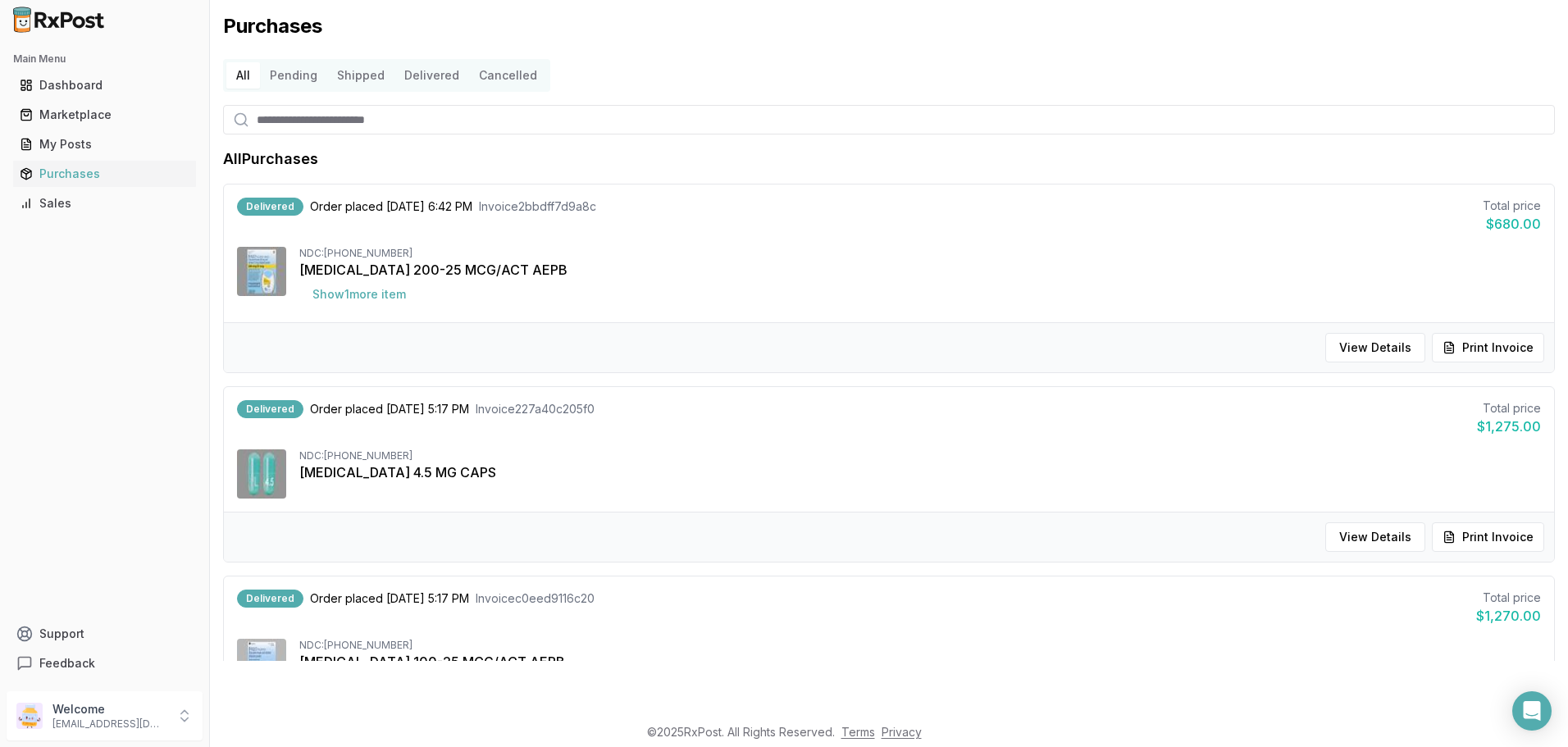
click at [383, 123] on input "search" at bounding box center [889, 120] width 1332 height 30
type input "****"
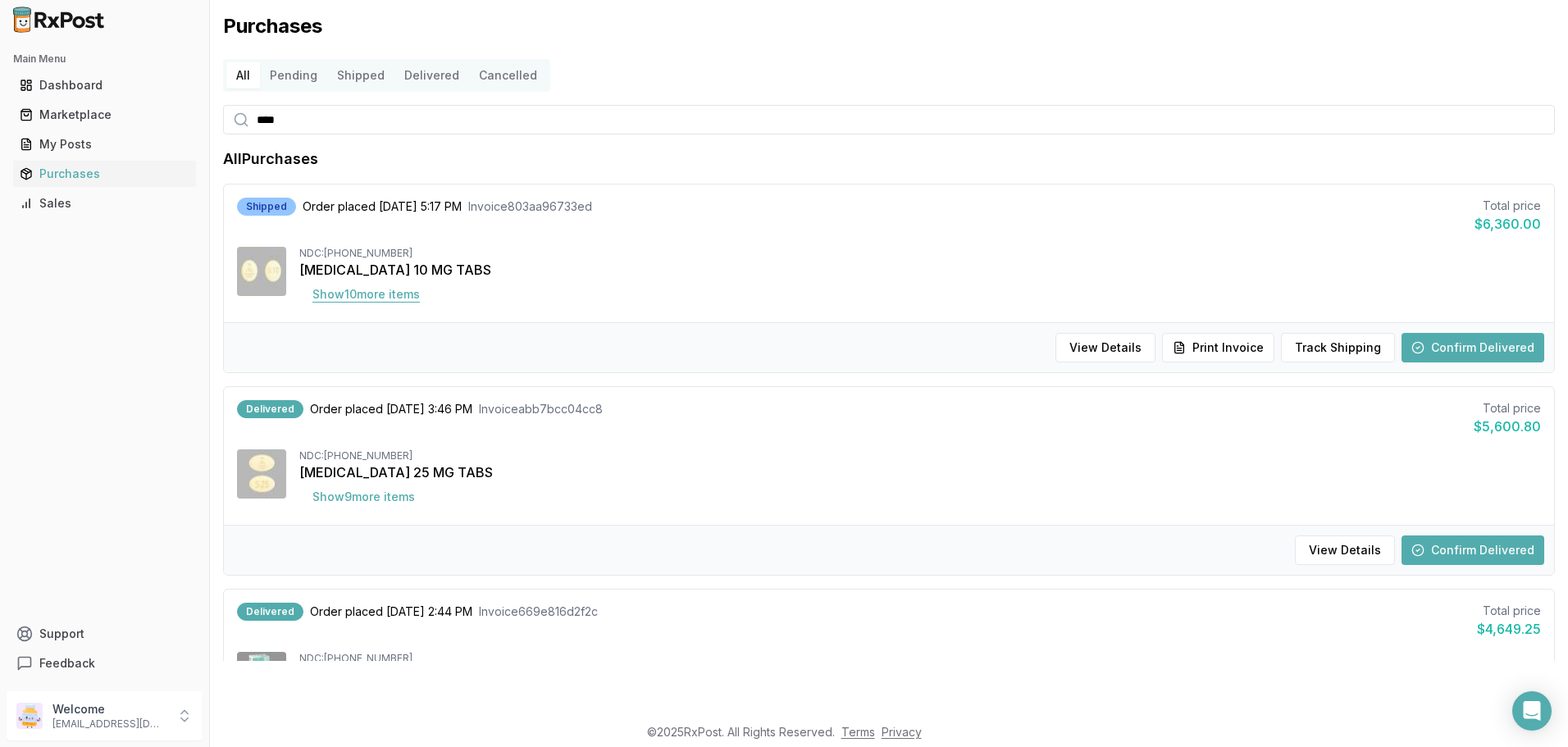
click at [339, 294] on button "Show 10 more item s" at bounding box center [366, 294] width 133 height 30
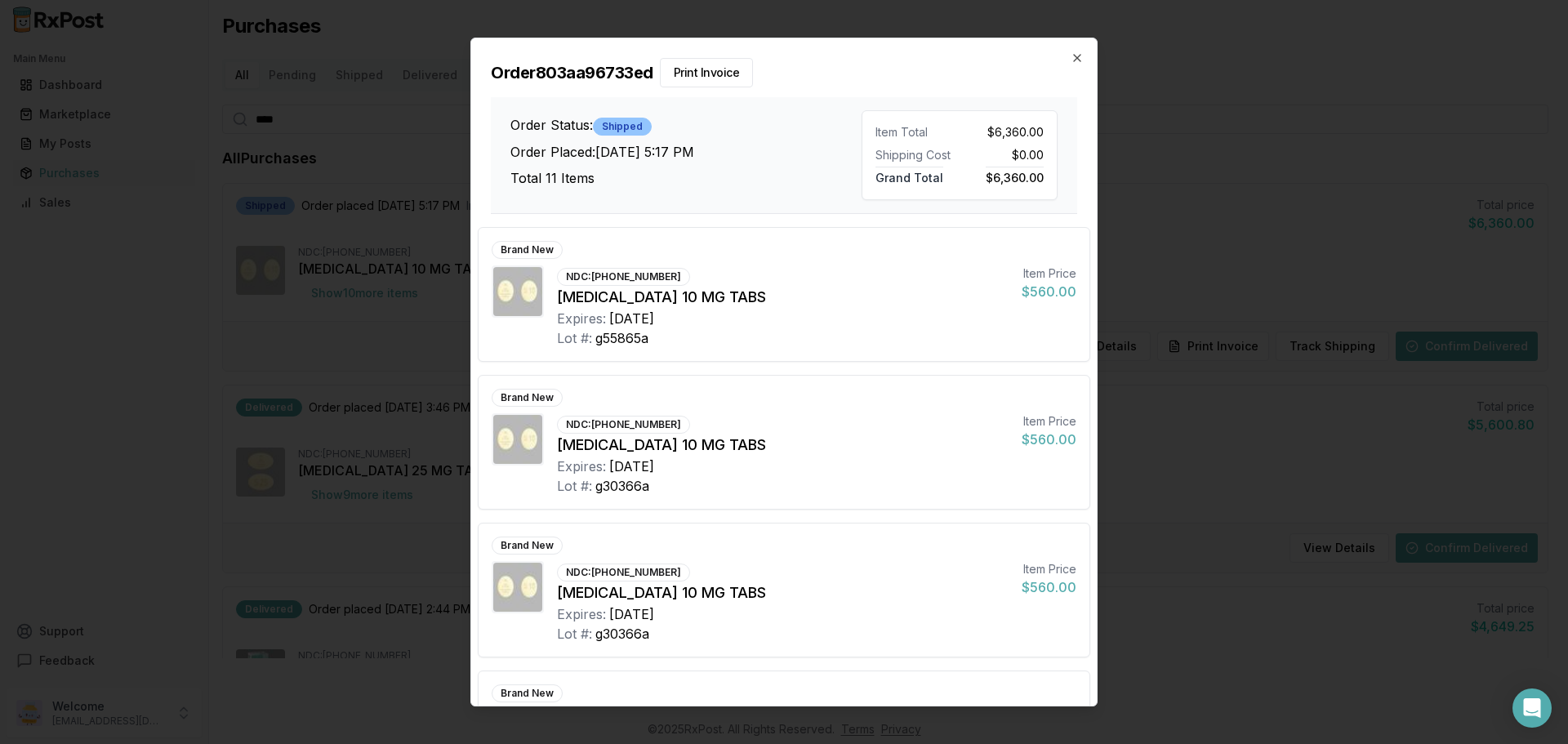
click at [1076, 64] on h2 "Order 803aa96733ed Print Invoice" at bounding box center [784, 72] width 587 height 30
click at [1077, 55] on icon "button" at bounding box center [1077, 58] width 13 height 13
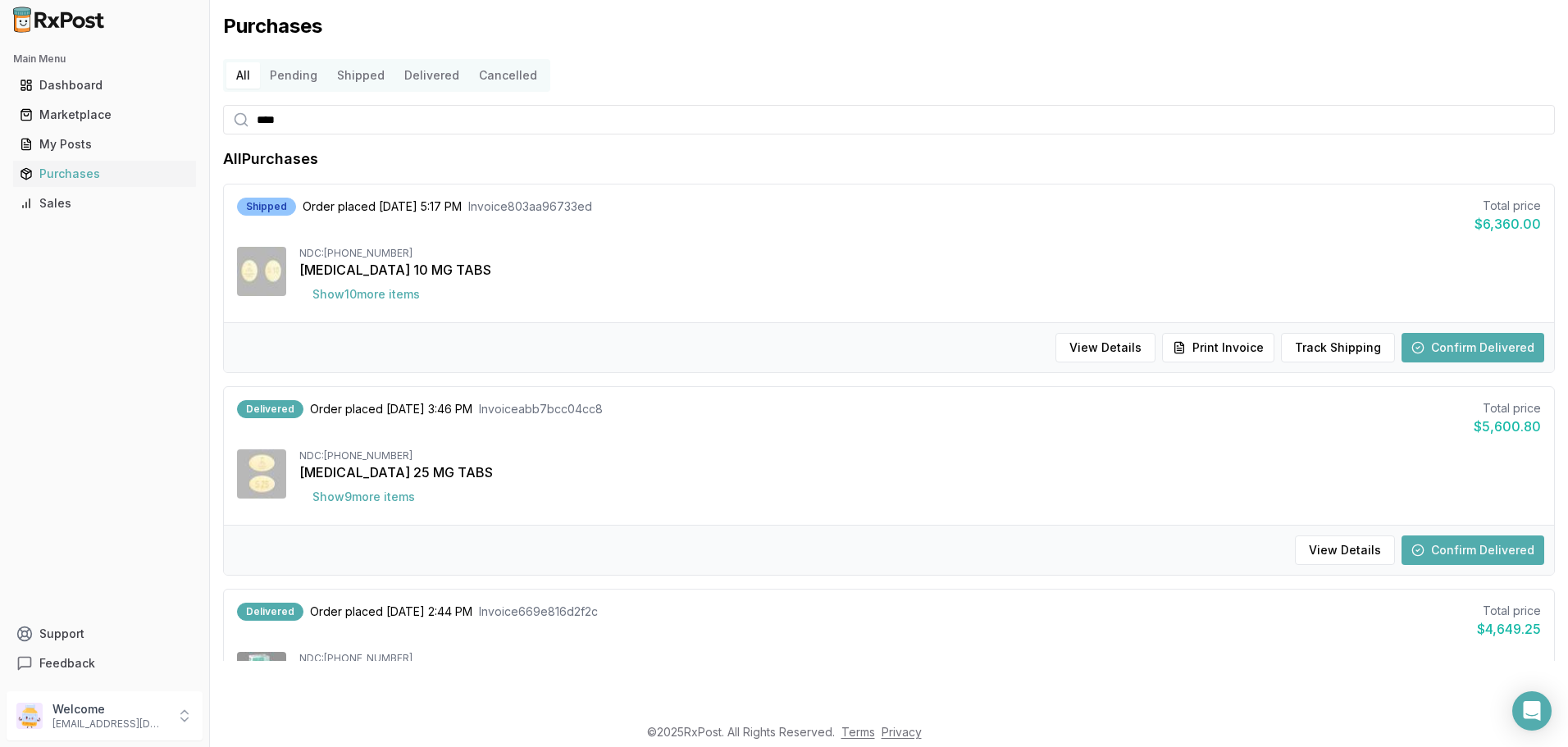
click at [1445, 347] on button "Confirm Delivered" at bounding box center [1473, 348] width 142 height 30
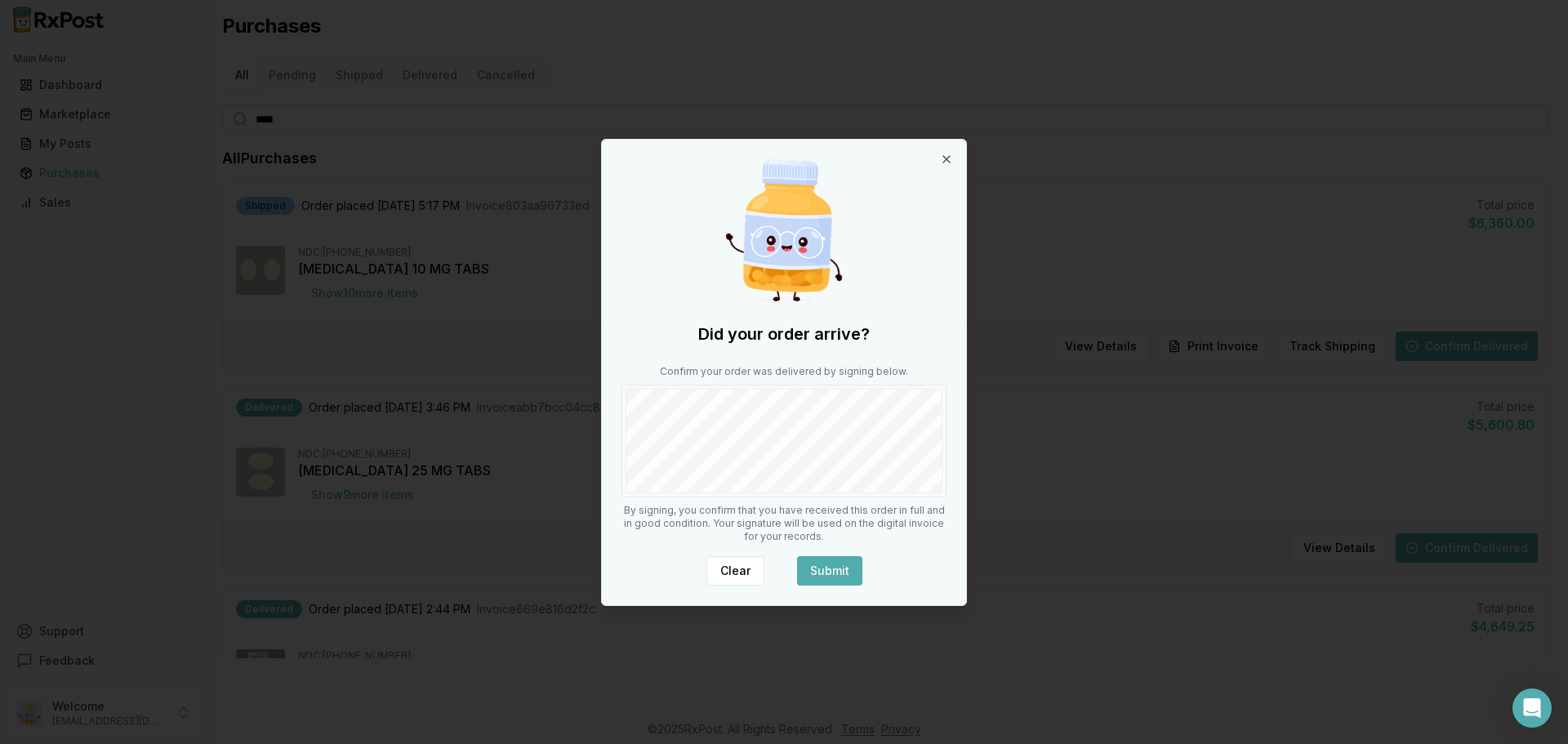
click at [837, 559] on button "Submit" at bounding box center [830, 571] width 65 height 30
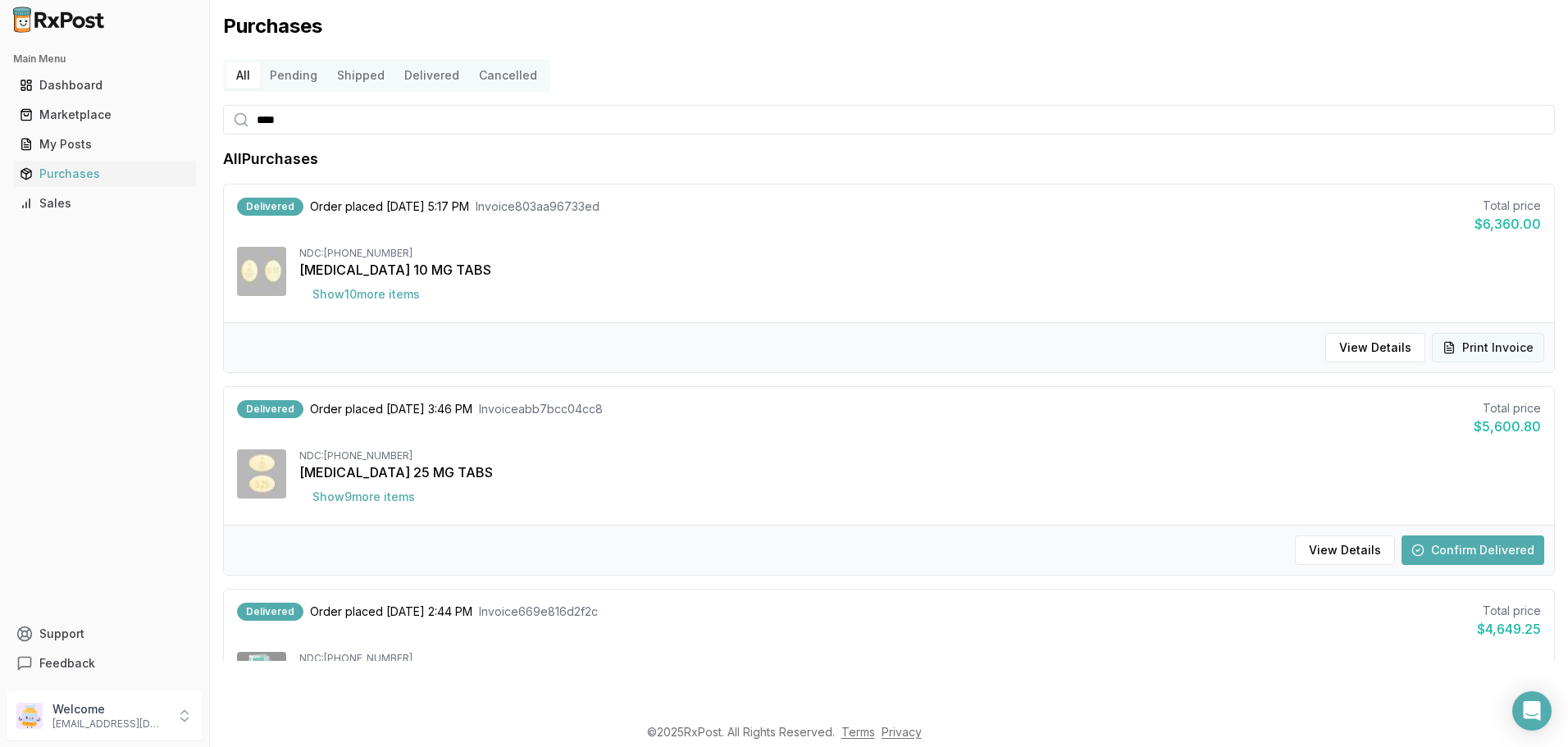
click at [1467, 346] on button "Print Invoice" at bounding box center [1488, 348] width 113 height 30
